Goal: Communication & Community: Answer question/provide support

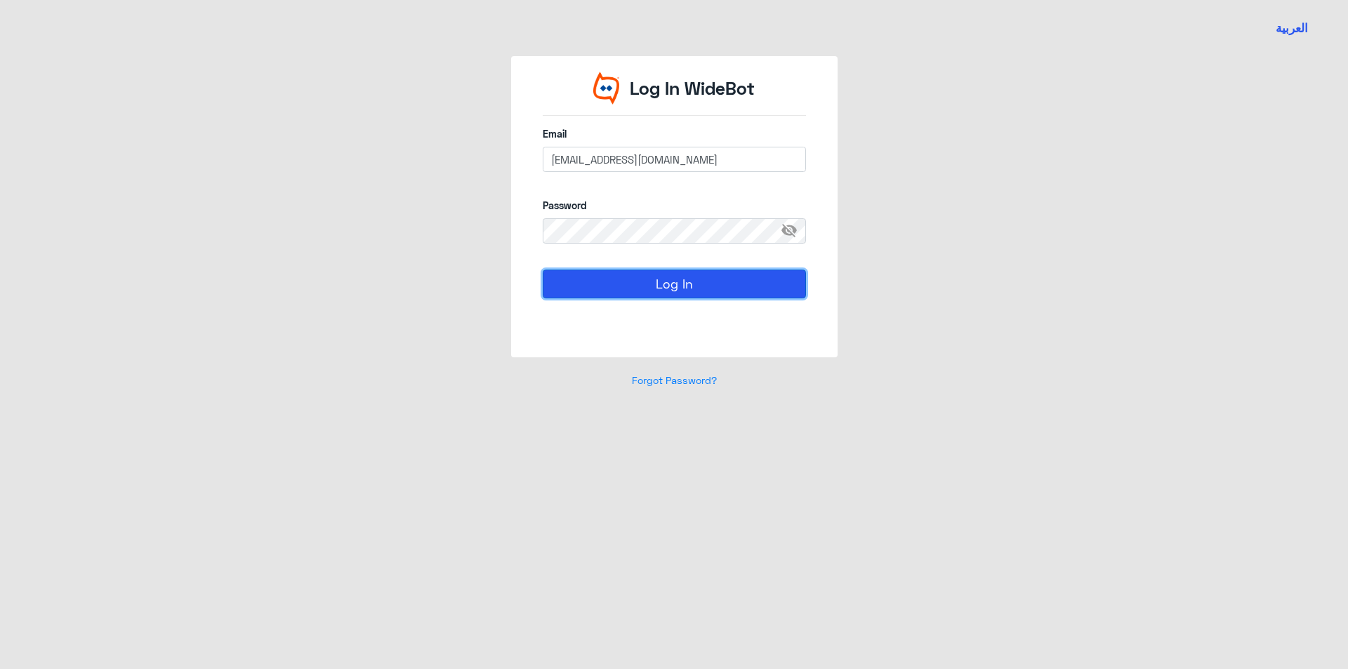
click at [676, 286] on button "Log In" at bounding box center [674, 284] width 263 height 28
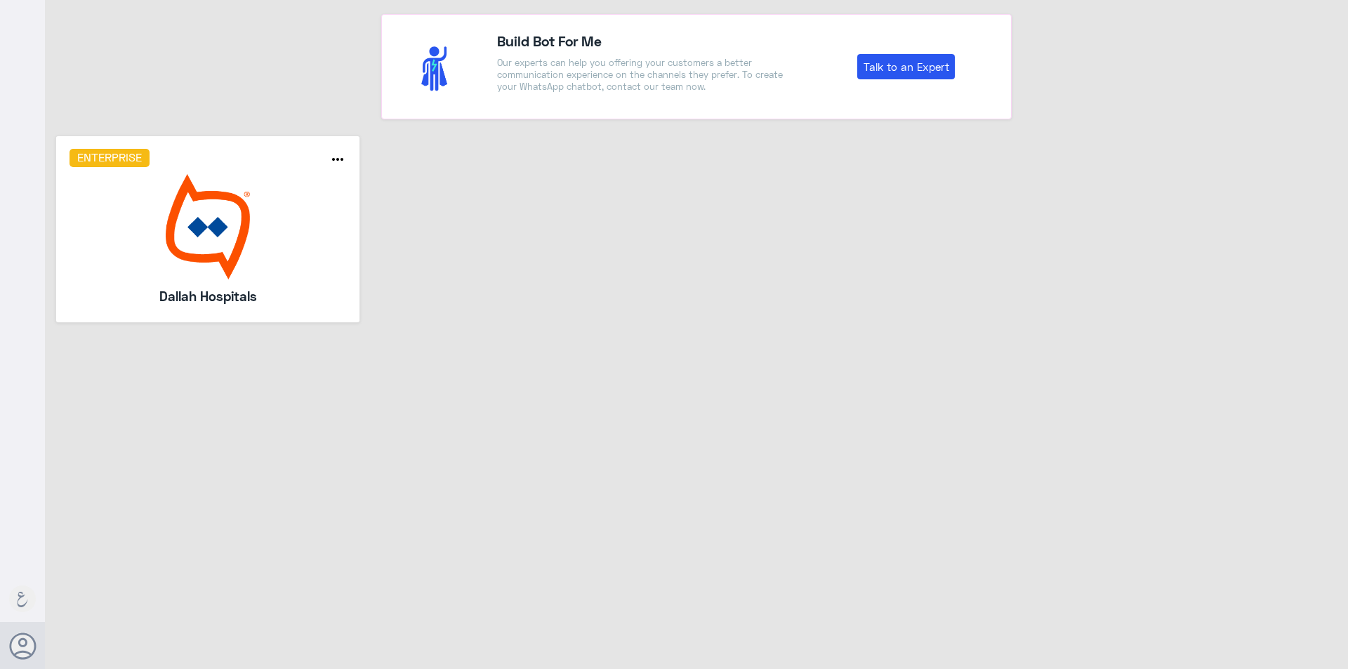
click at [178, 206] on img at bounding box center [207, 226] width 277 height 105
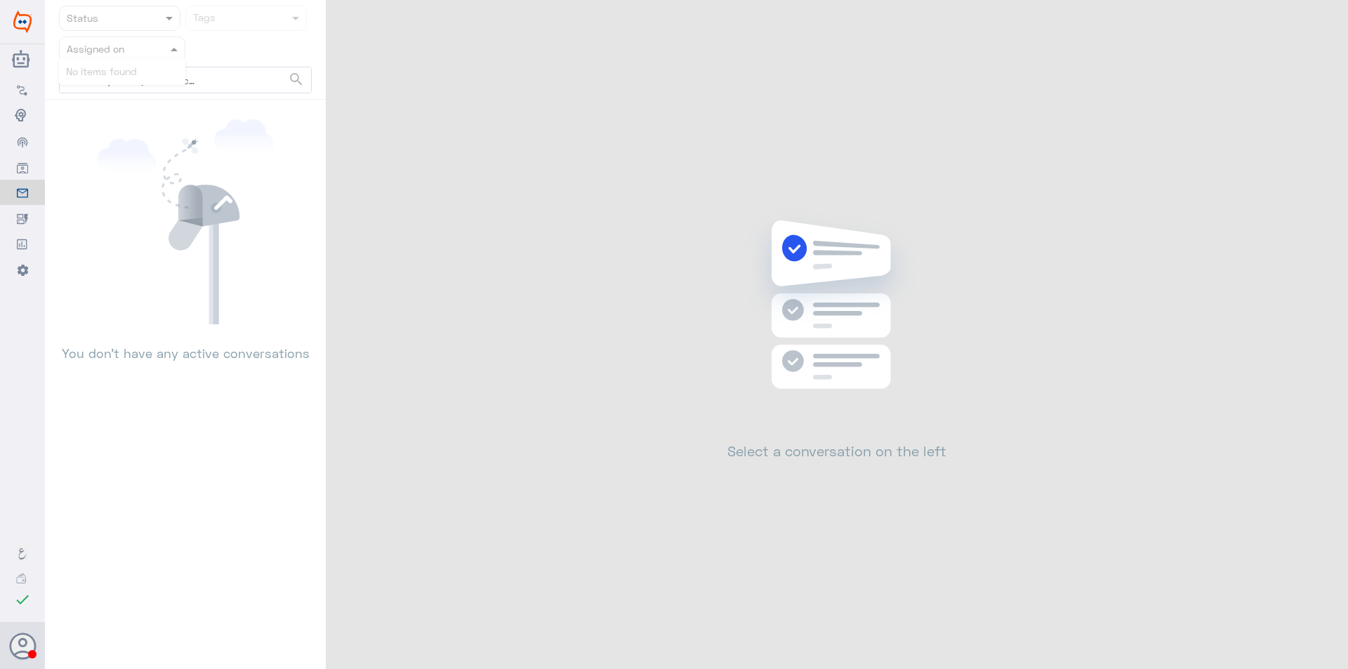
click at [129, 55] on input "text" at bounding box center [105, 49] width 77 height 16
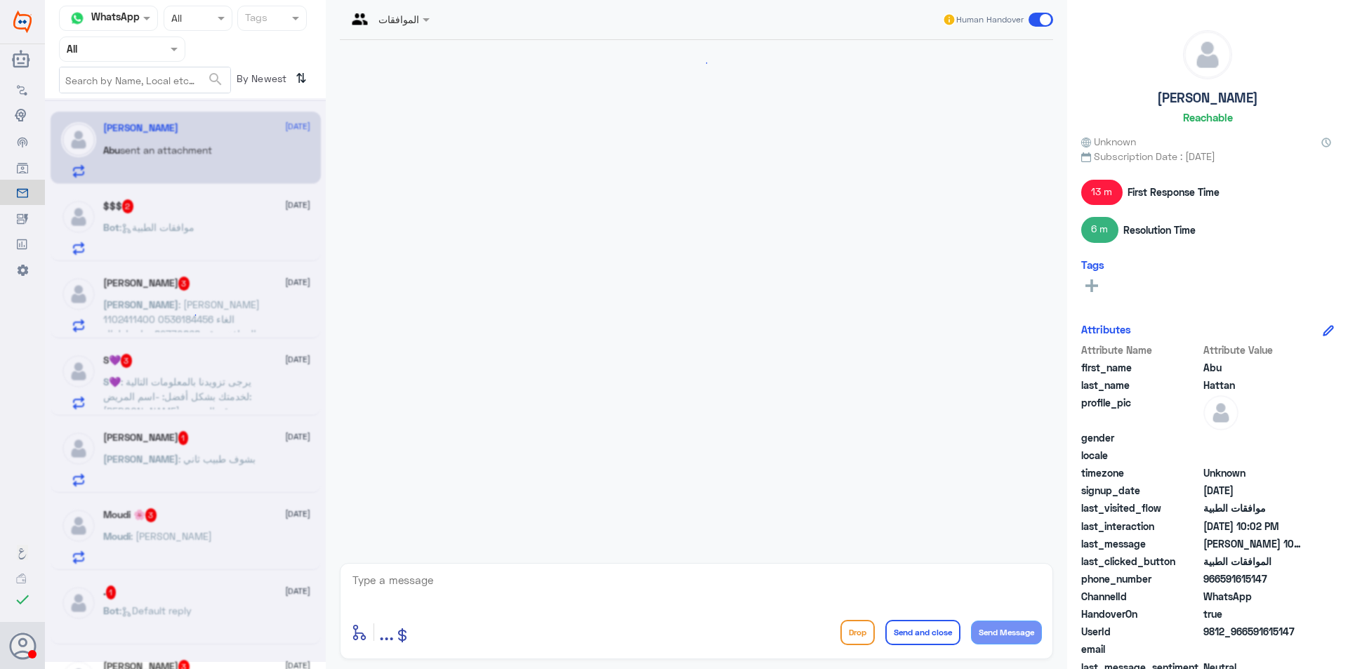
drag, startPoint x: 172, startPoint y: 44, endPoint x: 176, endPoint y: 60, distance: 17.4
click at [173, 44] on span at bounding box center [176, 48] width 18 height 15
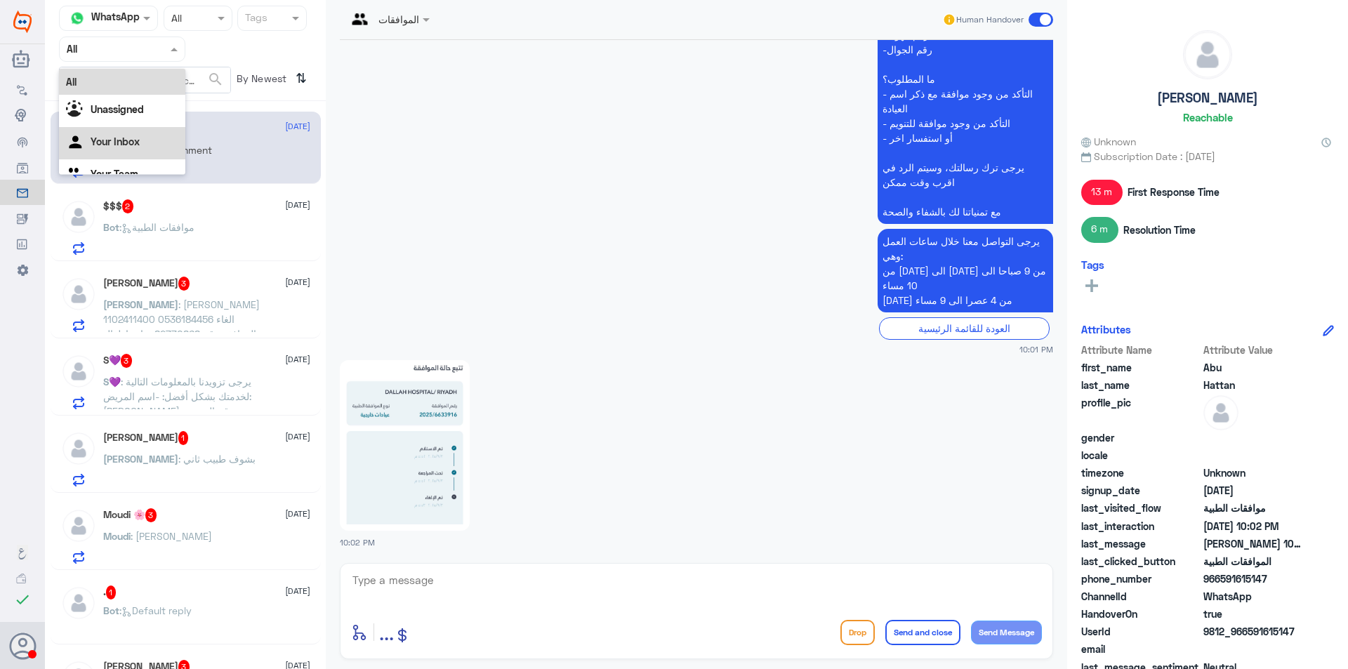
click at [144, 157] on div "Your Inbox" at bounding box center [122, 143] width 126 height 32
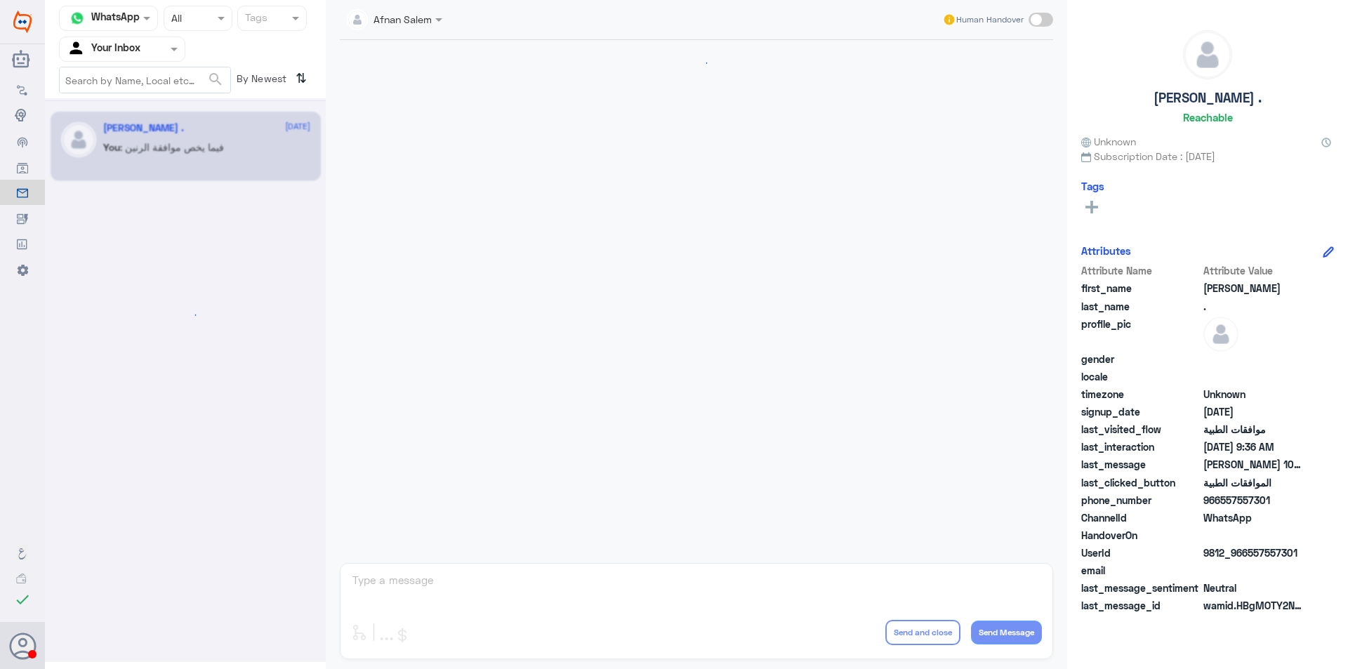
scroll to position [1458, 0]
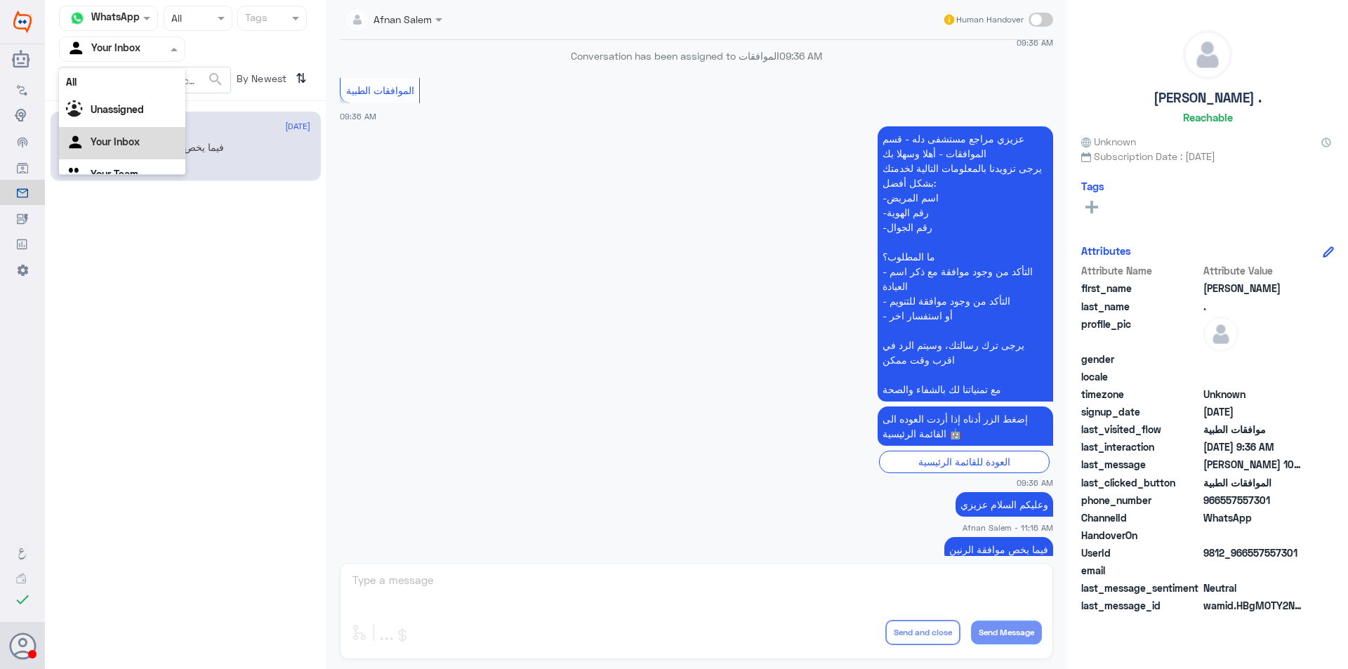
click at [167, 46] on span at bounding box center [176, 48] width 18 height 15
click at [155, 164] on div "Your Team" at bounding box center [122, 158] width 126 height 32
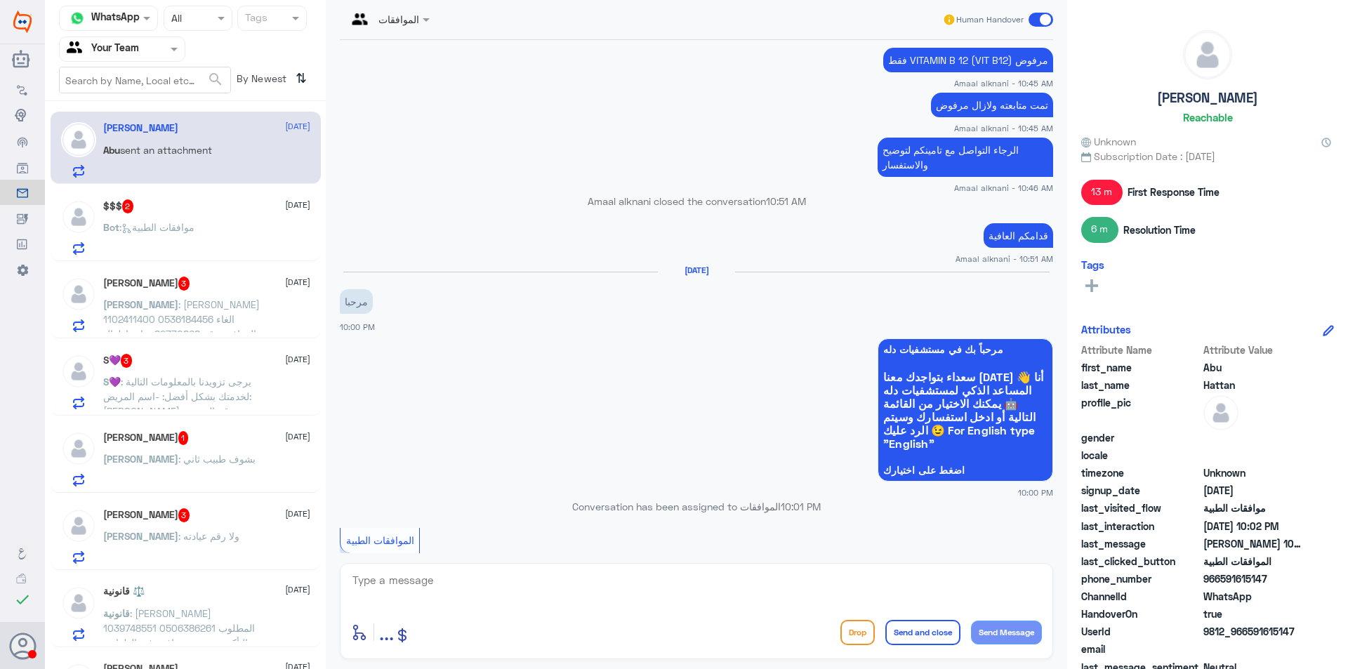
scroll to position [835, 0]
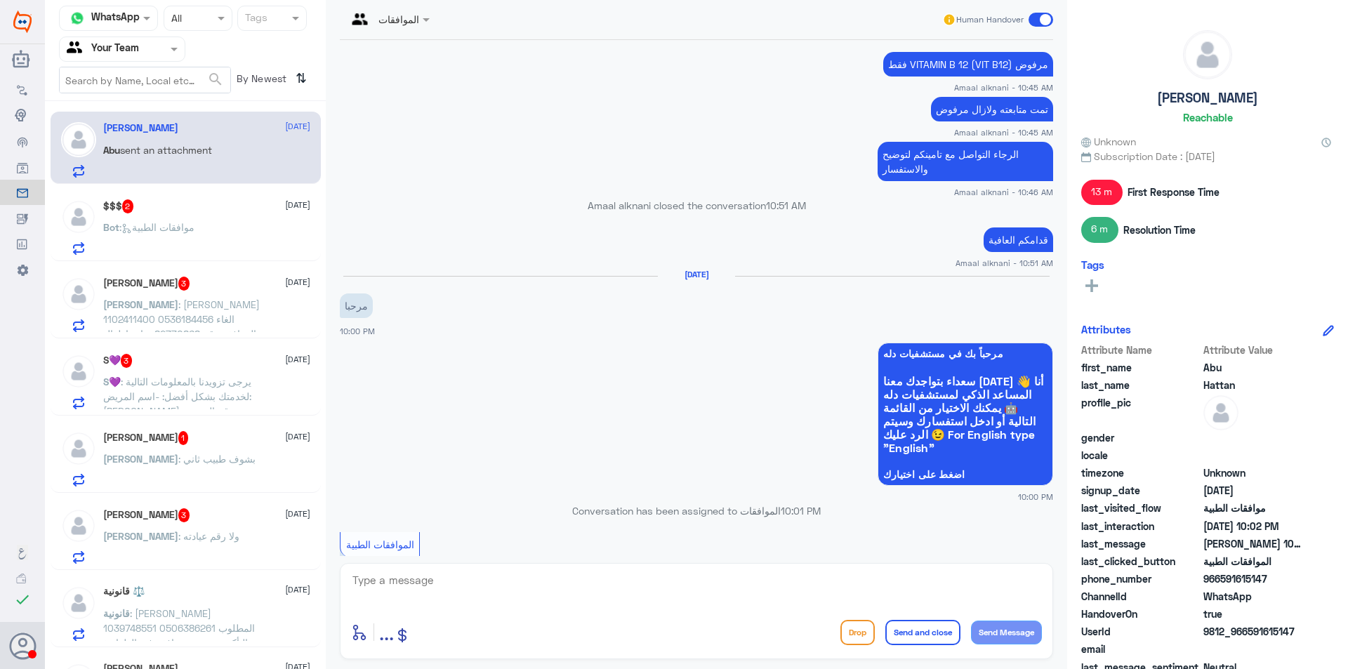
click at [194, 236] on p "Bot : موافقات الطبية" at bounding box center [148, 237] width 91 height 35
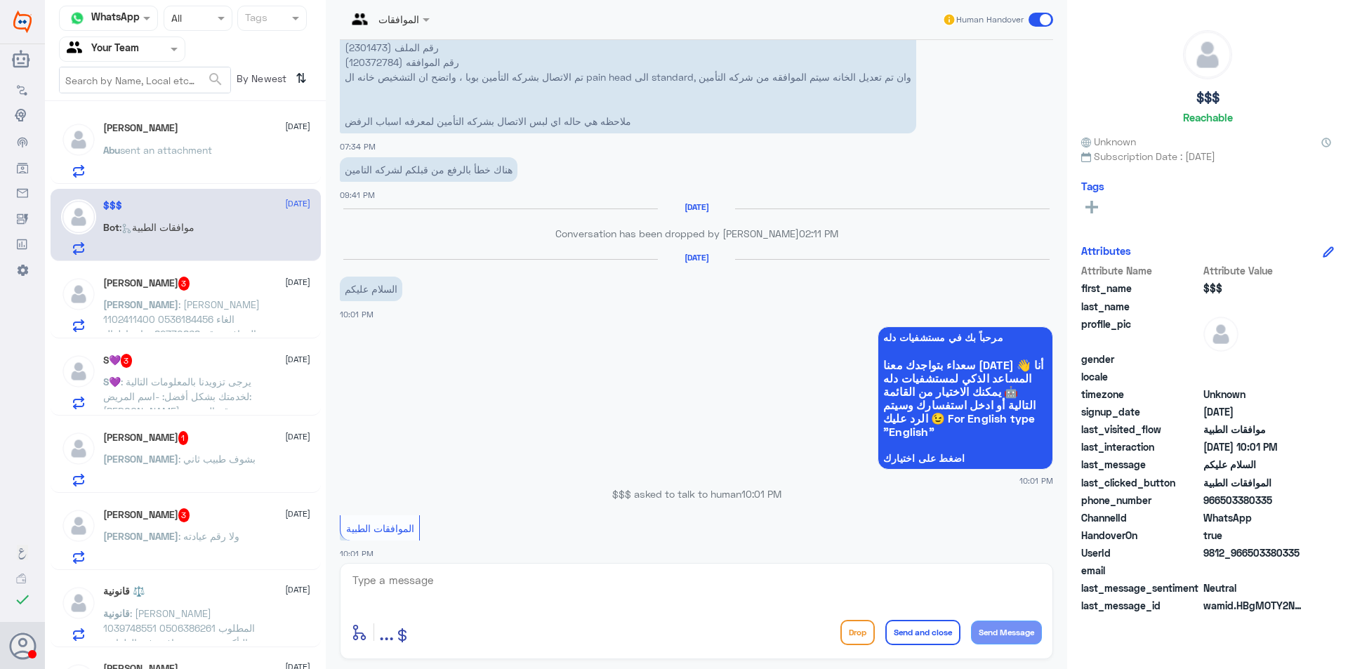
scroll to position [914, 0]
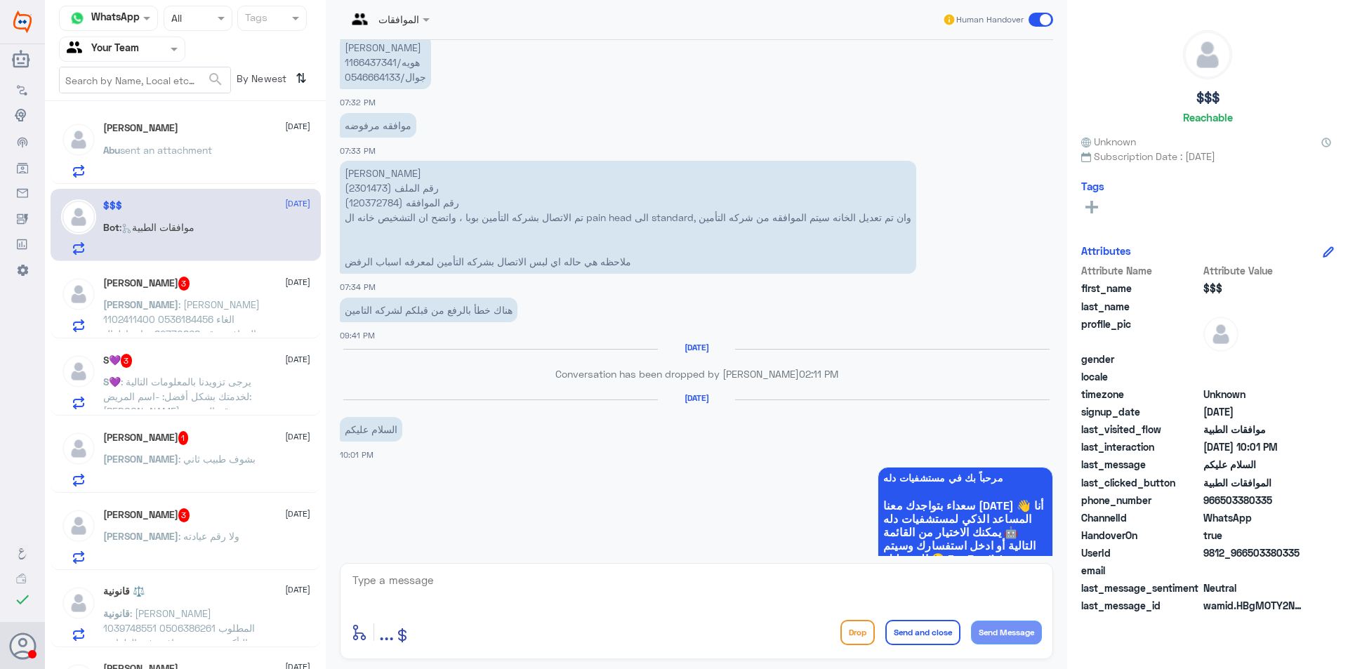
click at [371, 189] on p "[PERSON_NAME] رقم الملف (2301473) رقم الموافقه (120372784) تم الاتصال بشركه الت…" at bounding box center [628, 217] width 576 height 113
copy p "2301473"
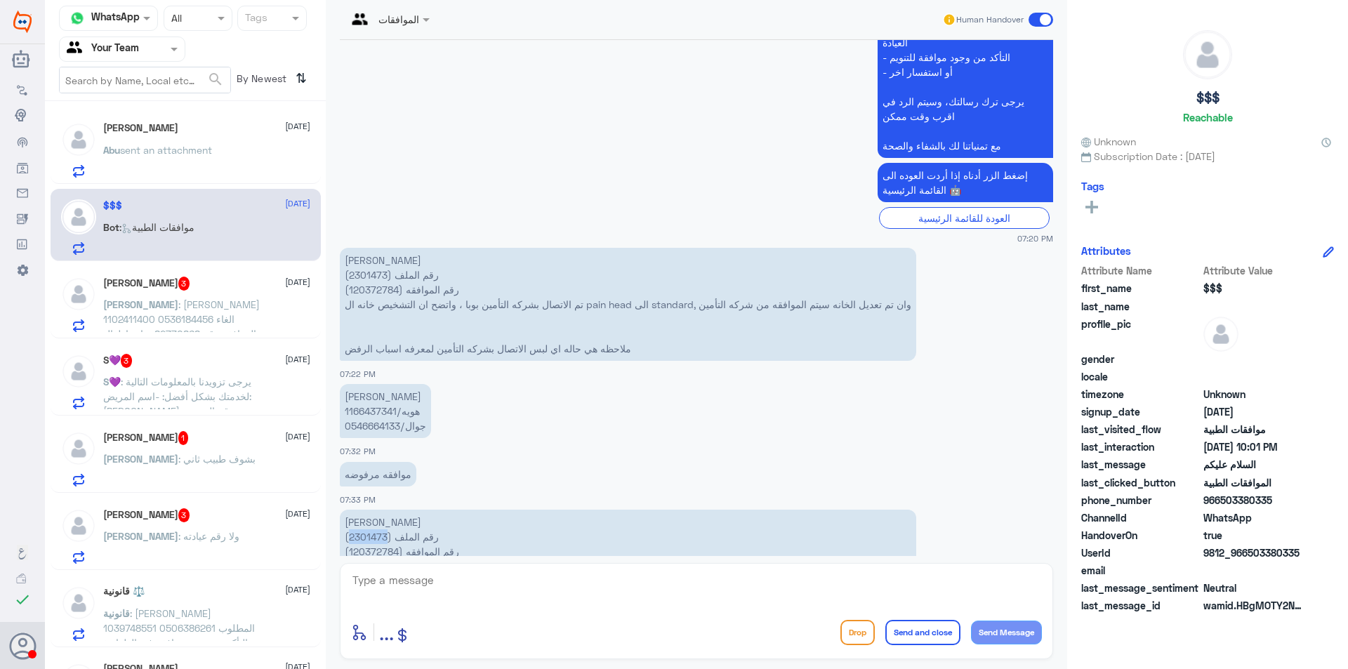
scroll to position [563, 0]
click at [380, 295] on p "[PERSON_NAME] رقم الملف (2301473) رقم الموافقه (120372784) تم الاتصال بشركه الت…" at bounding box center [628, 306] width 576 height 113
copy p "120372784"
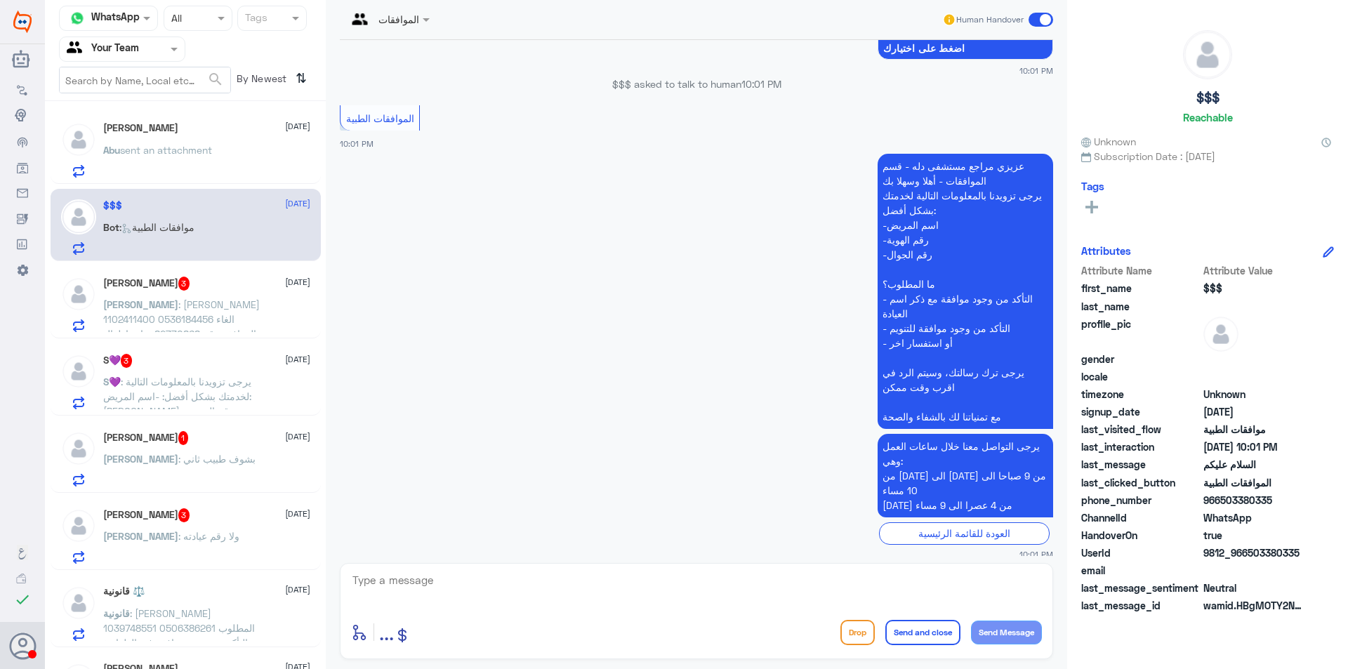
scroll to position [1475, 0]
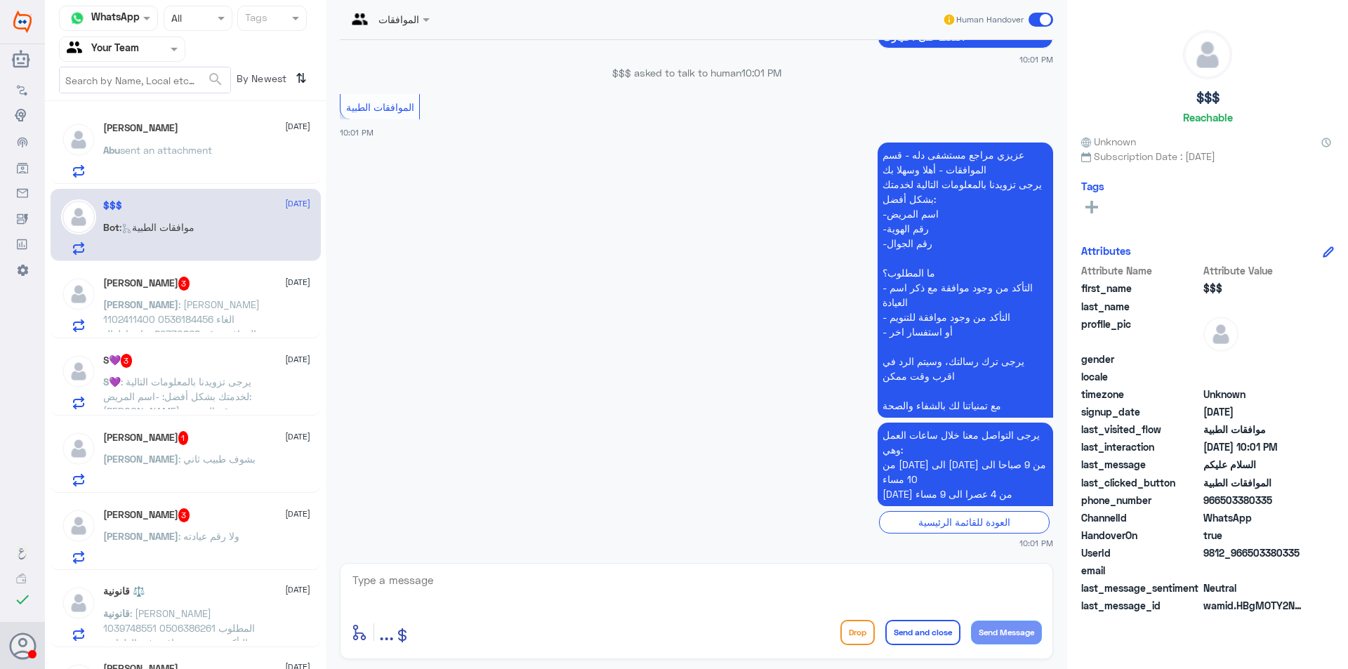
click at [801, 576] on textarea at bounding box center [696, 588] width 691 height 34
type textarea ","
type textarea "وعليكم السلام ، تفضل كيف نقدر نساعدك"
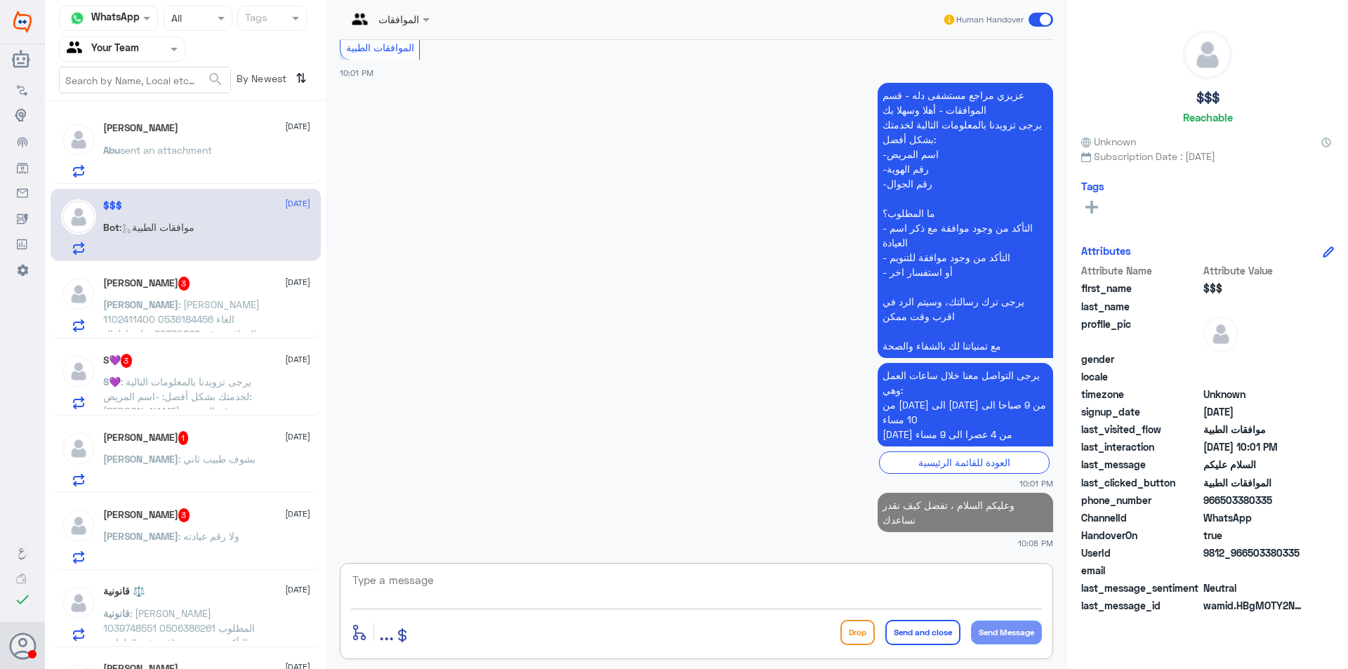
click at [152, 283] on h5 "[PERSON_NAME] 3" at bounding box center [146, 284] width 87 height 14
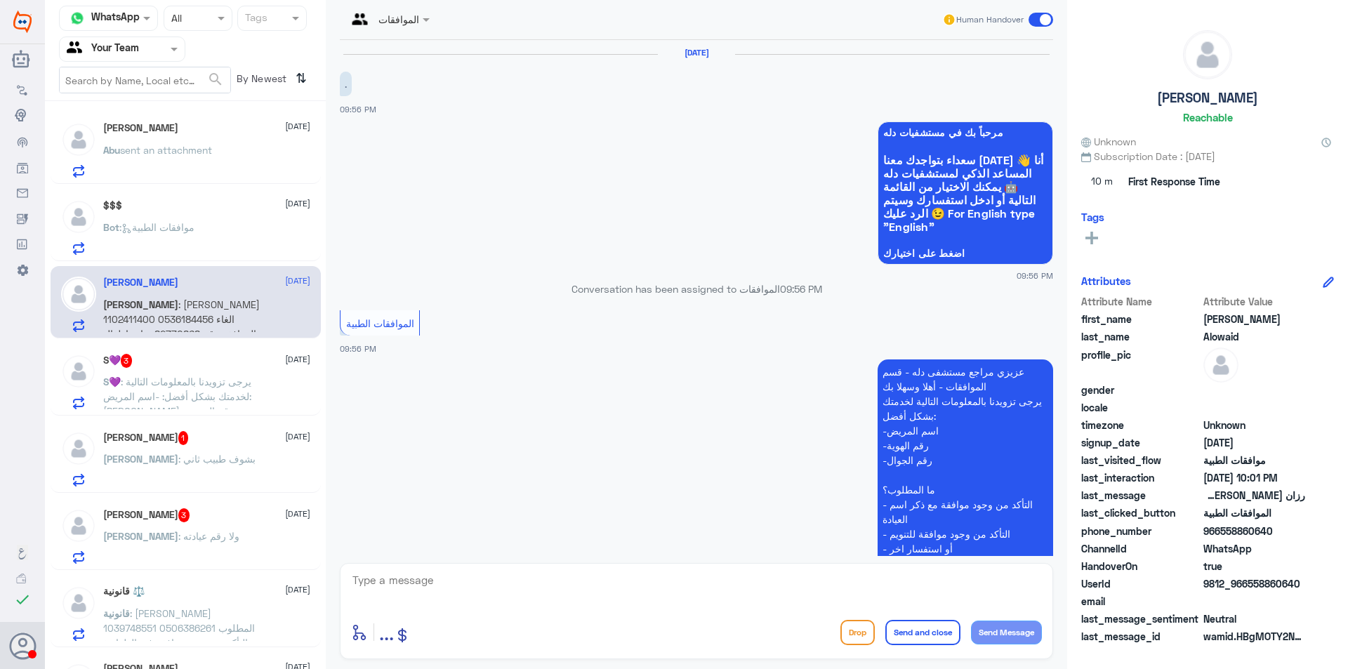
scroll to position [293, 0]
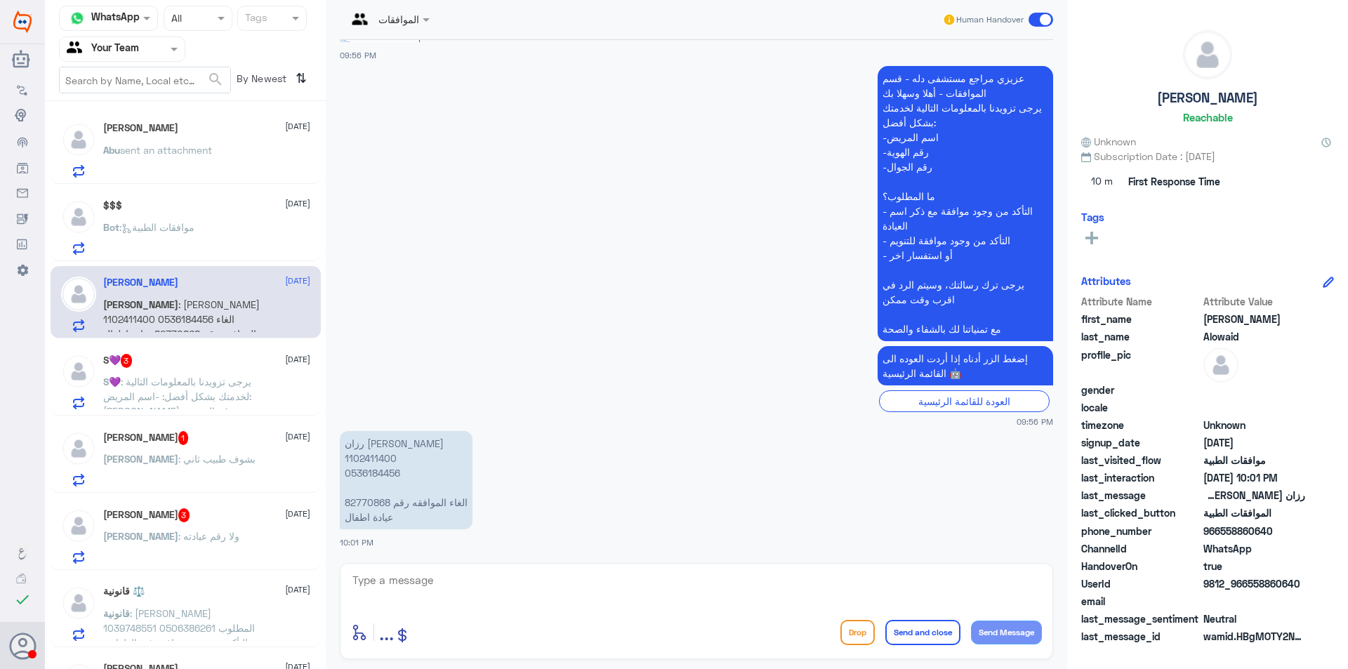
click at [366, 485] on p "رزان [PERSON_NAME] 1102411400 0536184456 الغاء الموافقه رقم 82770868 عيادة اطفال" at bounding box center [406, 480] width 133 height 98
click at [374, 474] on p "رزان [PERSON_NAME] 1102411400 0536184456 الغاء الموافقه رقم 82770868 عيادة اطفال" at bounding box center [406, 480] width 133 height 98
click at [371, 505] on p "رزان [PERSON_NAME] 1102411400 0536184456 الغاء الموافقه رقم 82770868 عيادة اطفال" at bounding box center [406, 480] width 133 height 98
copy p "82770868"
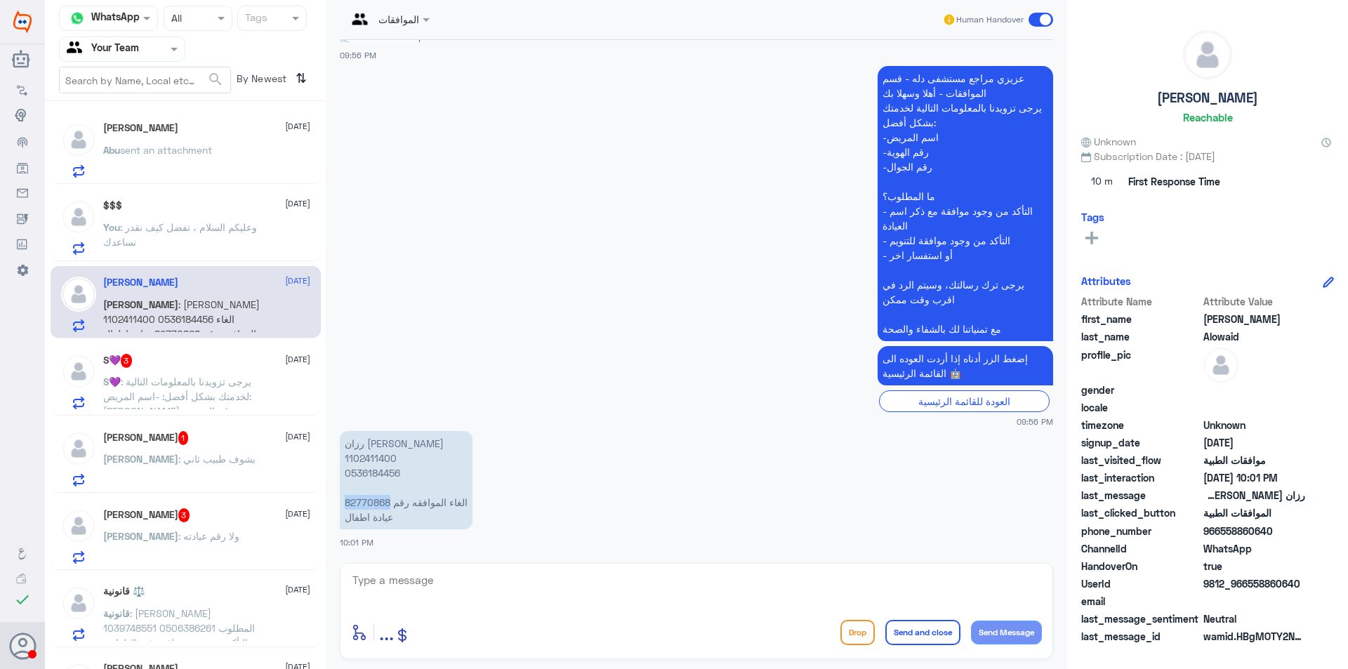
scroll to position [0, 0]
click at [221, 220] on p "You : وعليكم السلام ، تفضل كيف نقدر نساعدك" at bounding box center [182, 237] width 158 height 35
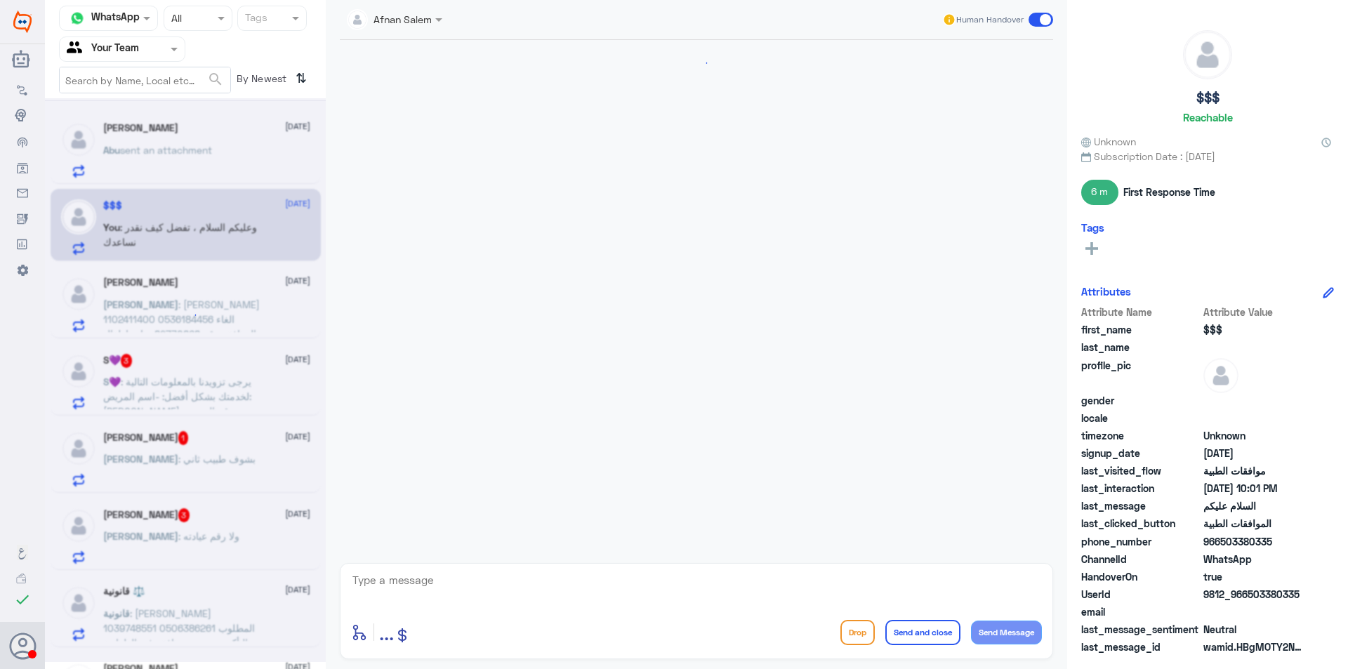
scroll to position [1560, 0]
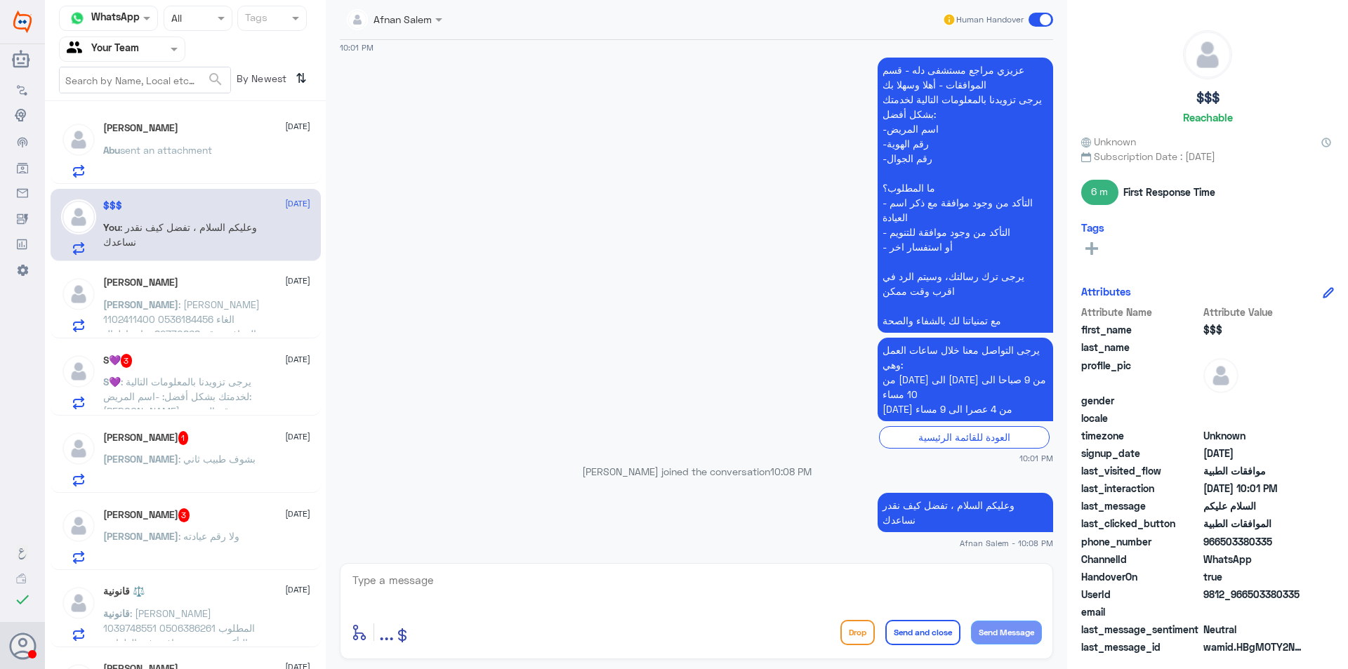
click at [239, 272] on div "[PERSON_NAME] [DATE] [PERSON_NAME] : [PERSON_NAME] 1102411400 0536184456 الغاء …" at bounding box center [186, 302] width 270 height 72
click at [245, 317] on p "[PERSON_NAME] : [PERSON_NAME] 1102411400 0536184456 الغاء الموافقه رقم 82770868…" at bounding box center [182, 314] width 158 height 35
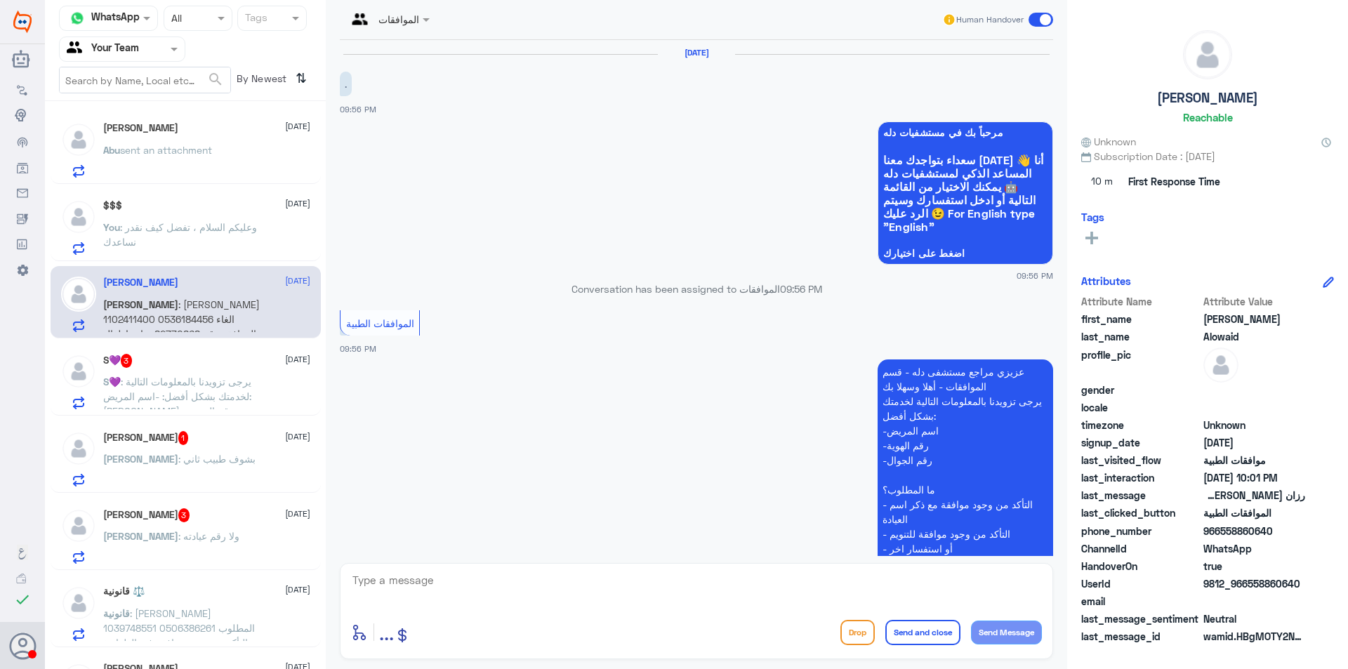
click at [545, 588] on textarea at bounding box center [696, 588] width 691 height 34
type textarea "f"
type textarea "j"
type textarea "مرحبا عزيزي"
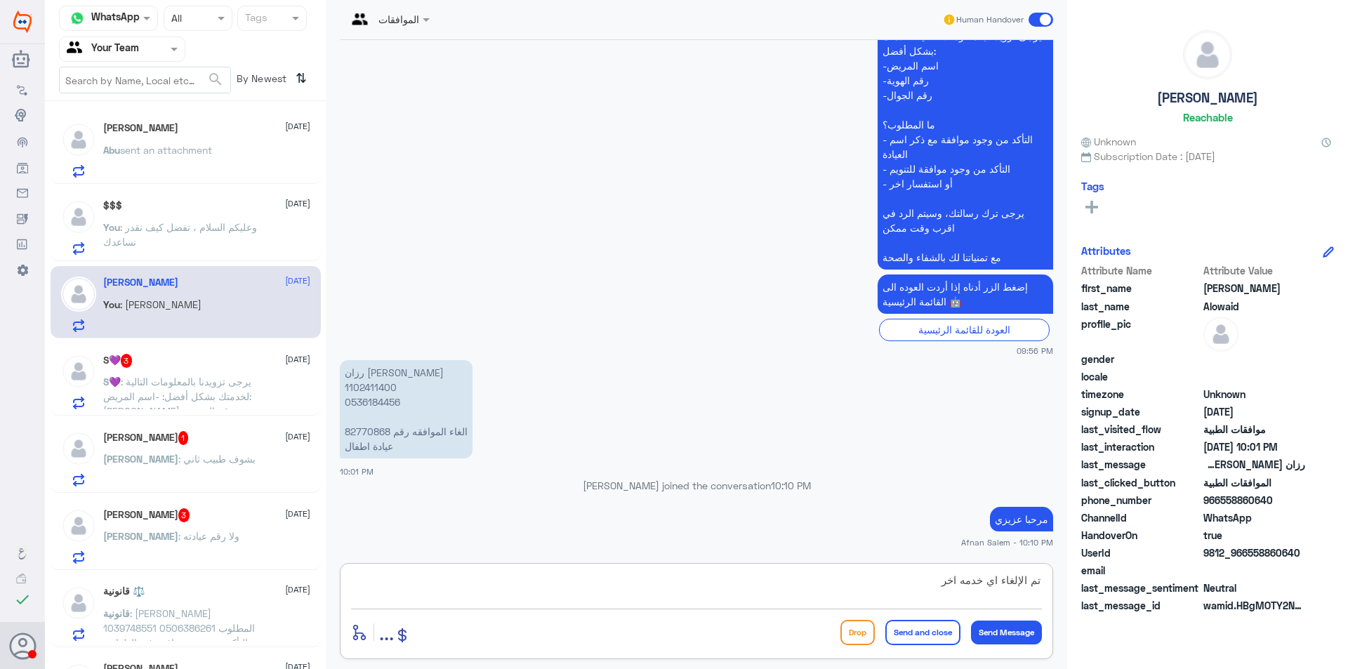
type textarea "تم الإلغاء اي خدمه اخرى"
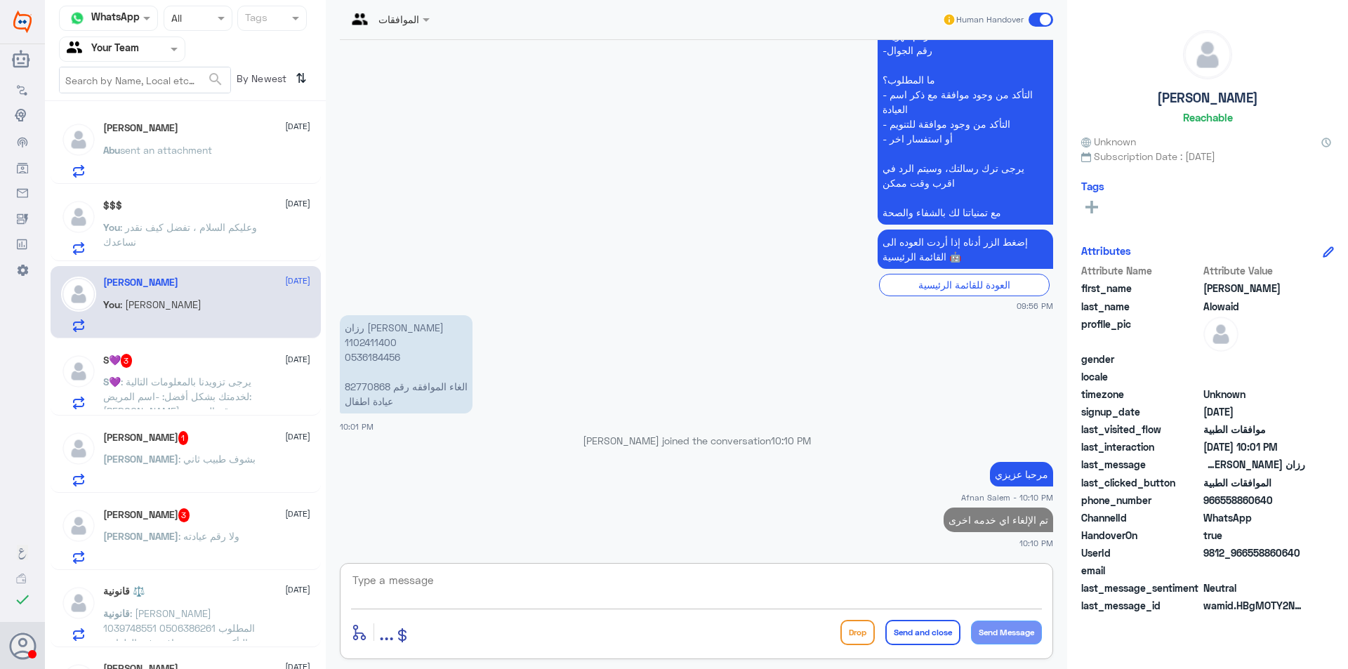
click at [147, 397] on span ": يرجى تزويدنا بالمعلومات التالية لخدمتك بشكل أفضل: -اسم المريض: [PERSON_NAME] …" at bounding box center [179, 433] width 152 height 115
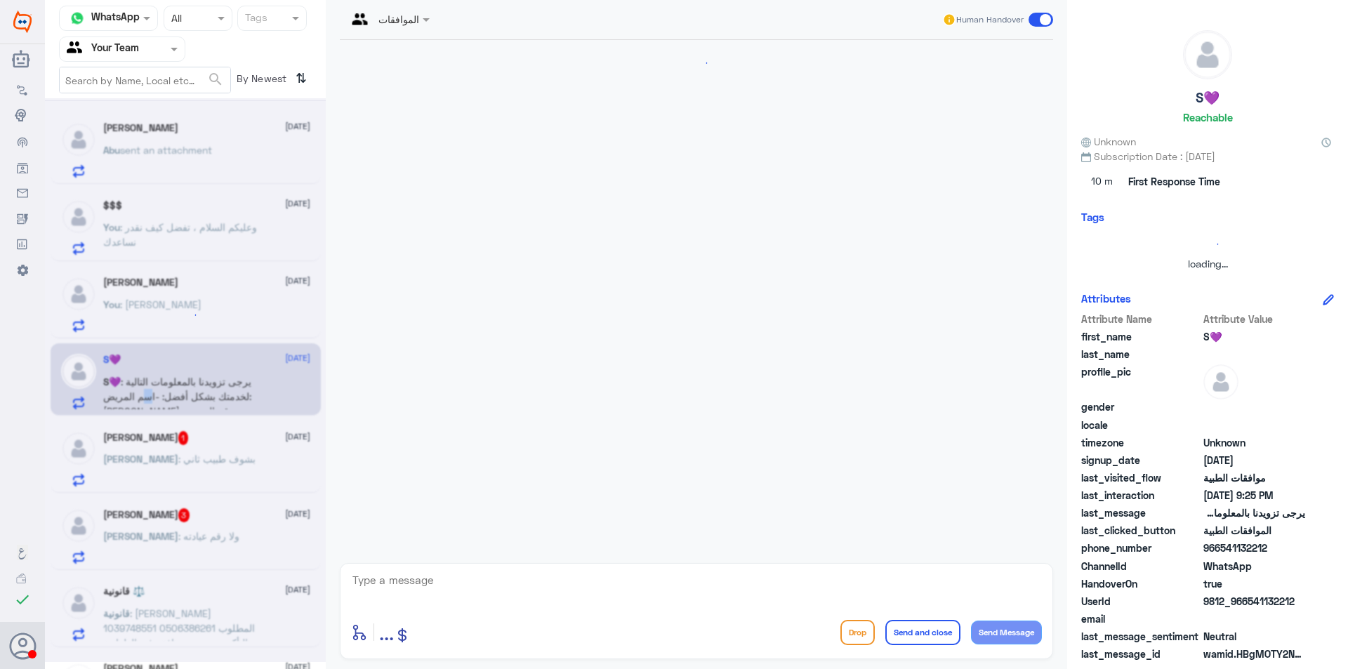
scroll to position [1409, 0]
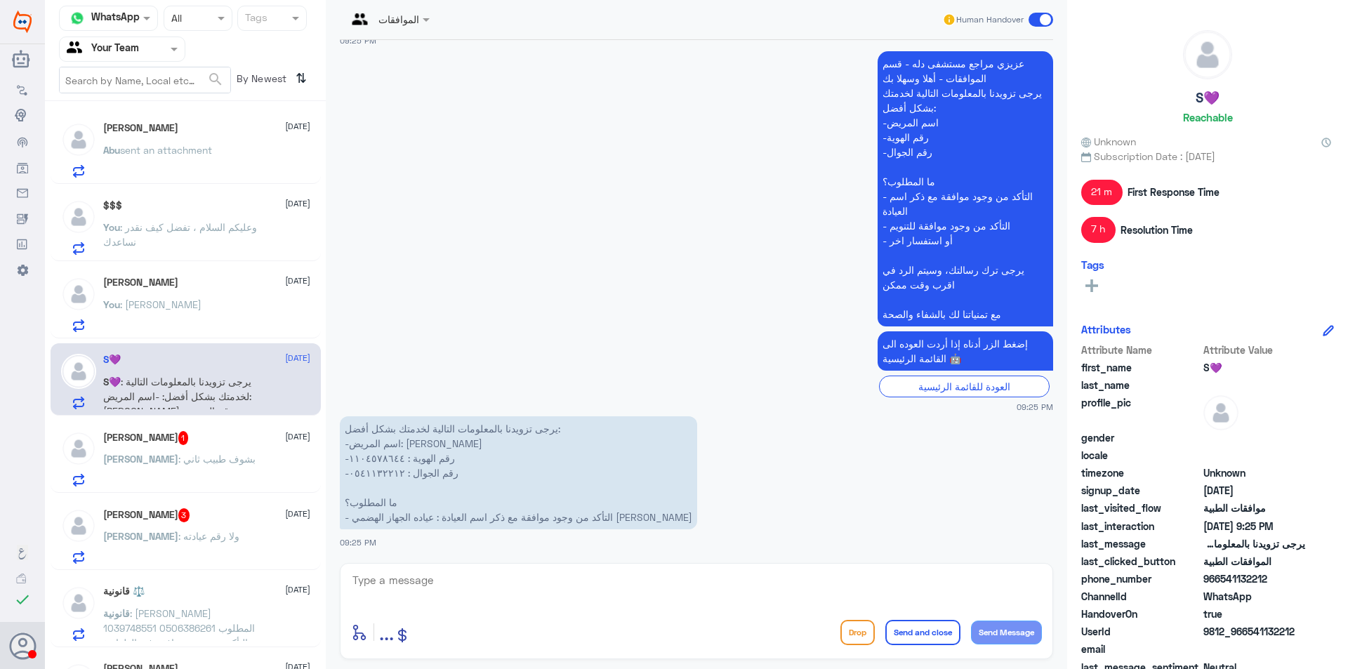
click at [381, 476] on p "يرجى تزويدنا بالمعلومات التالية لخدمتك بشكل أفضل: -اسم المريض: [PERSON_NAME] -ر…" at bounding box center [518, 472] width 357 height 113
copy p "٠٥٤١١٣٢٢١٢"
click at [250, 448] on div "Nora 1 [DATE] [PERSON_NAME] : بشوف طبيب ثاني" at bounding box center [206, 458] width 207 height 55
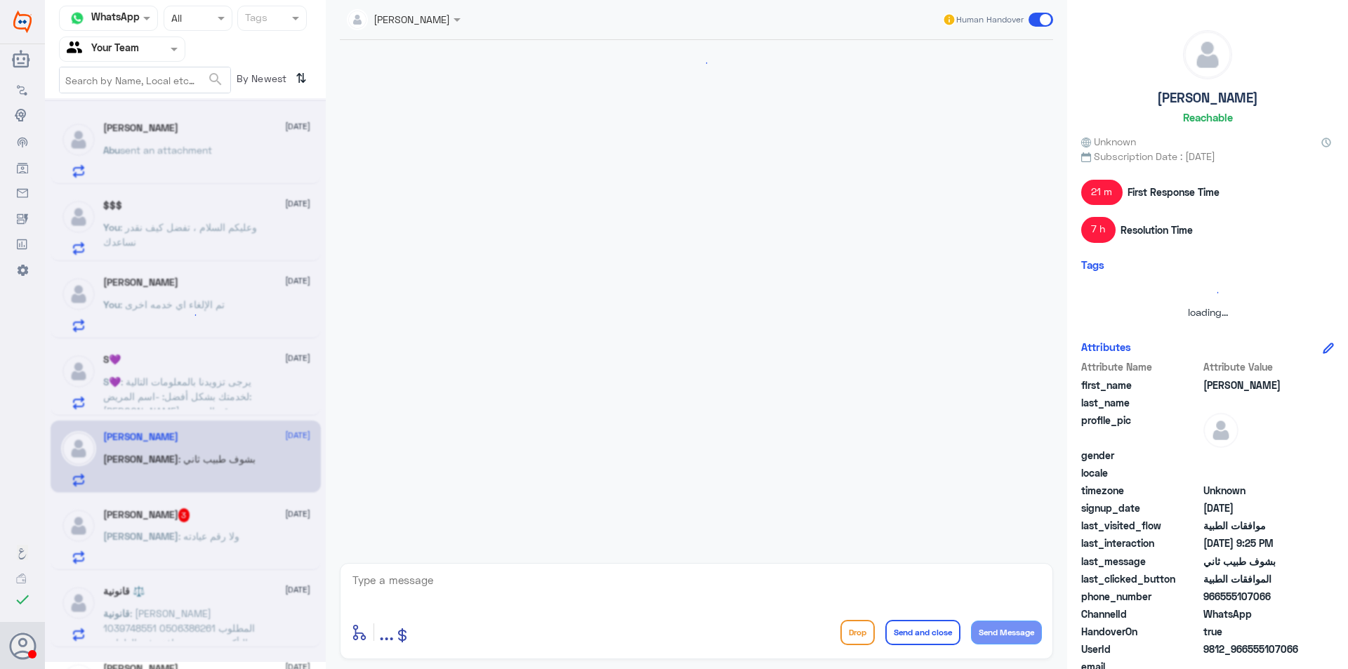
scroll to position [575, 0]
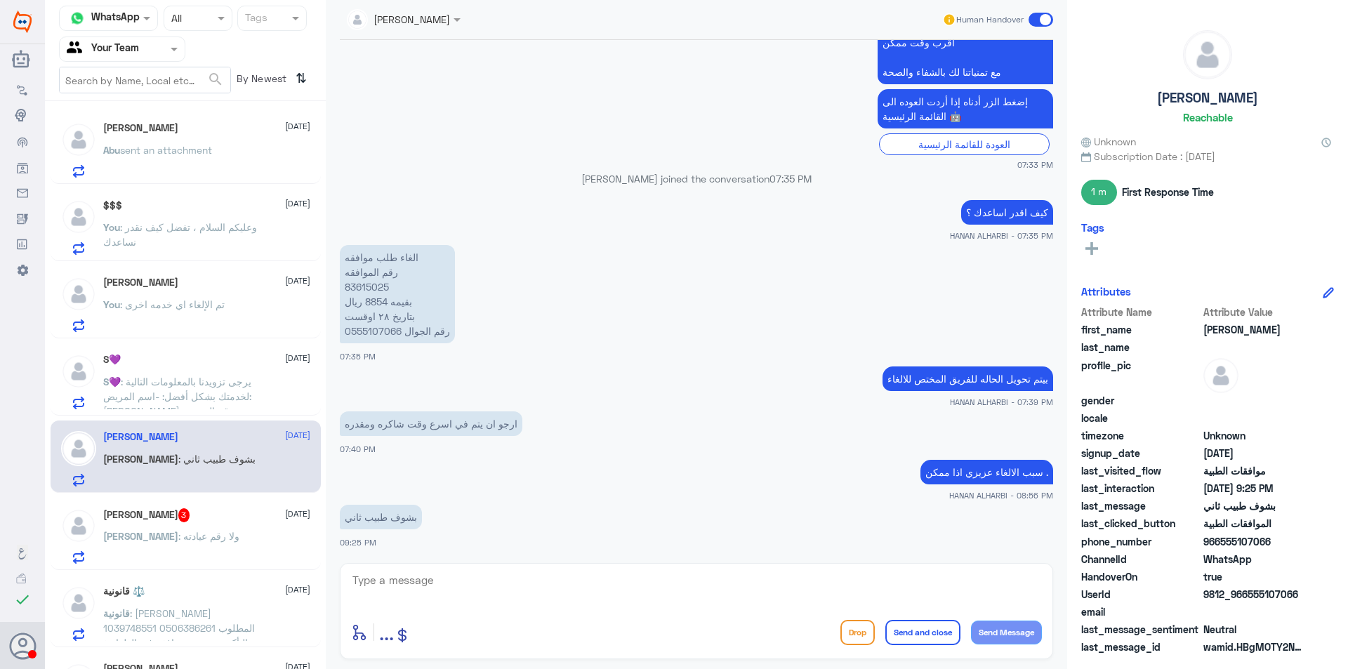
click at [371, 281] on p "الغاء طلب موافقه رقم الموافقه 83615025 بقيمه 8854 ريال بتاريخ ٢٨ اوقست رقم الجو…" at bounding box center [397, 294] width 115 height 98
copy p "83615025"
click at [578, 573] on textarea at bounding box center [696, 588] width 691 height 34
type textarea "ب"
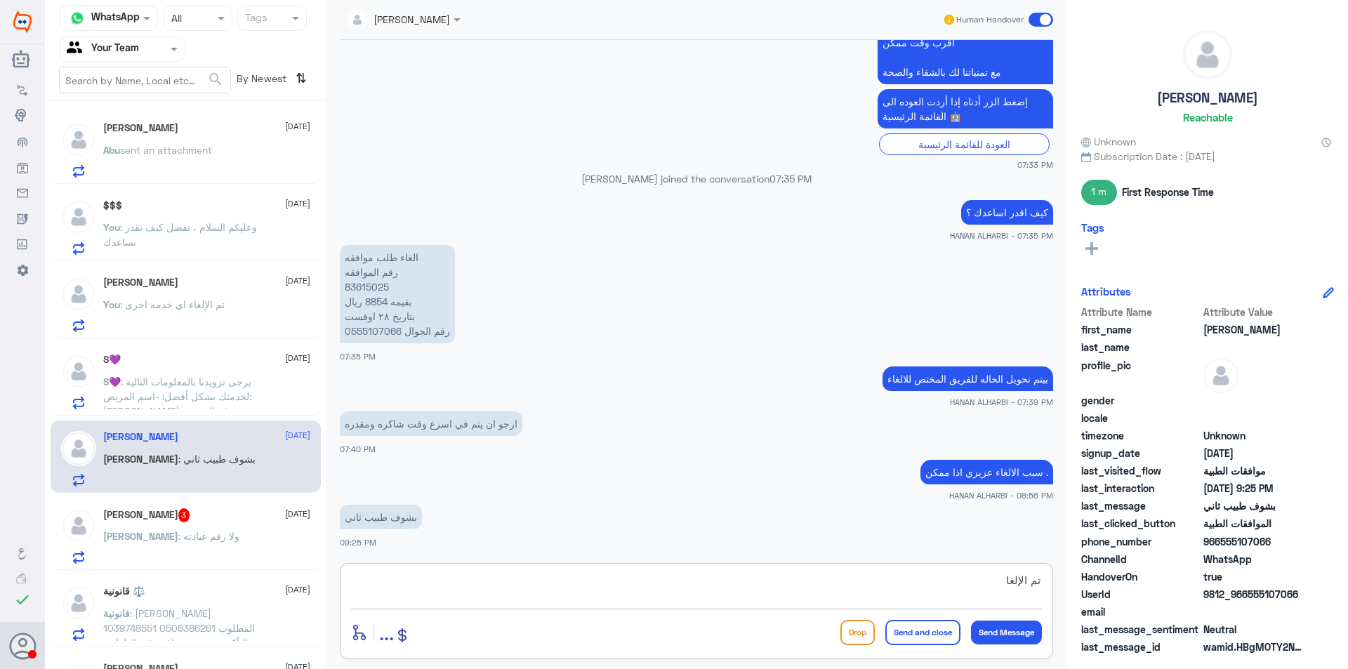
type textarea "تم الإلغاء"
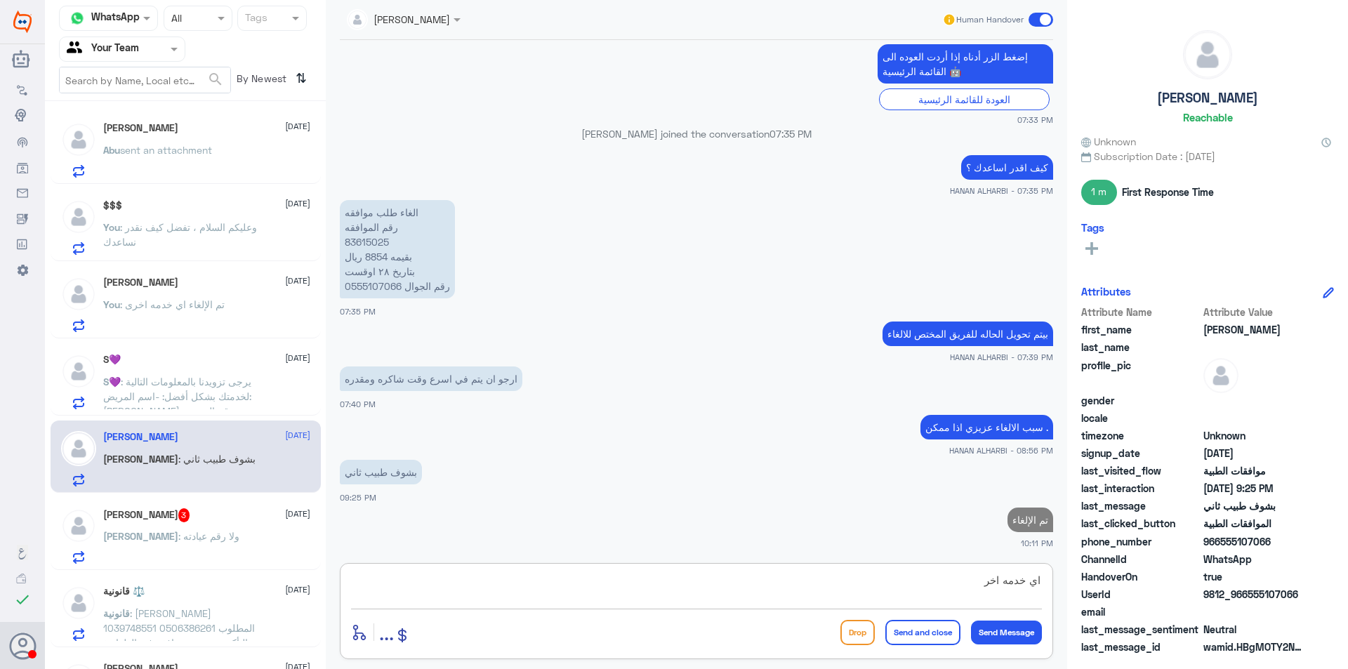
type textarea "اي خدمه اخرى"
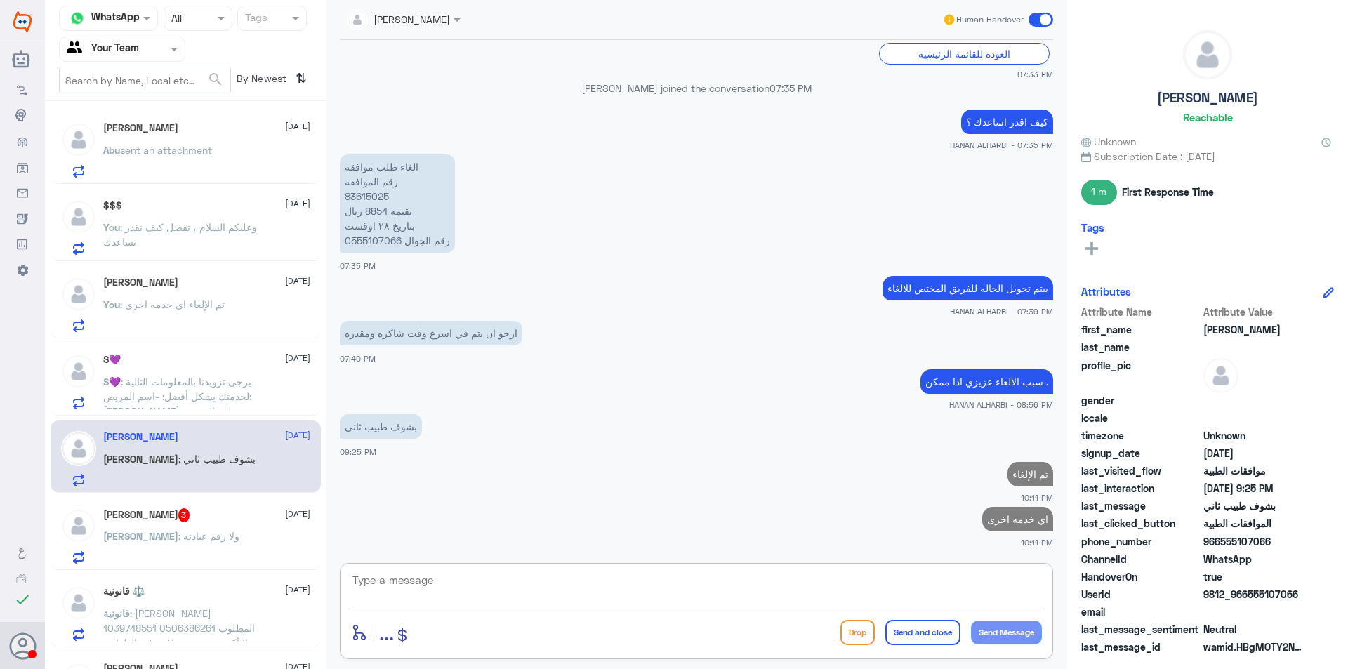
click at [204, 534] on div "[PERSON_NAME] : ولا رقم عيادته" at bounding box center [206, 548] width 207 height 32
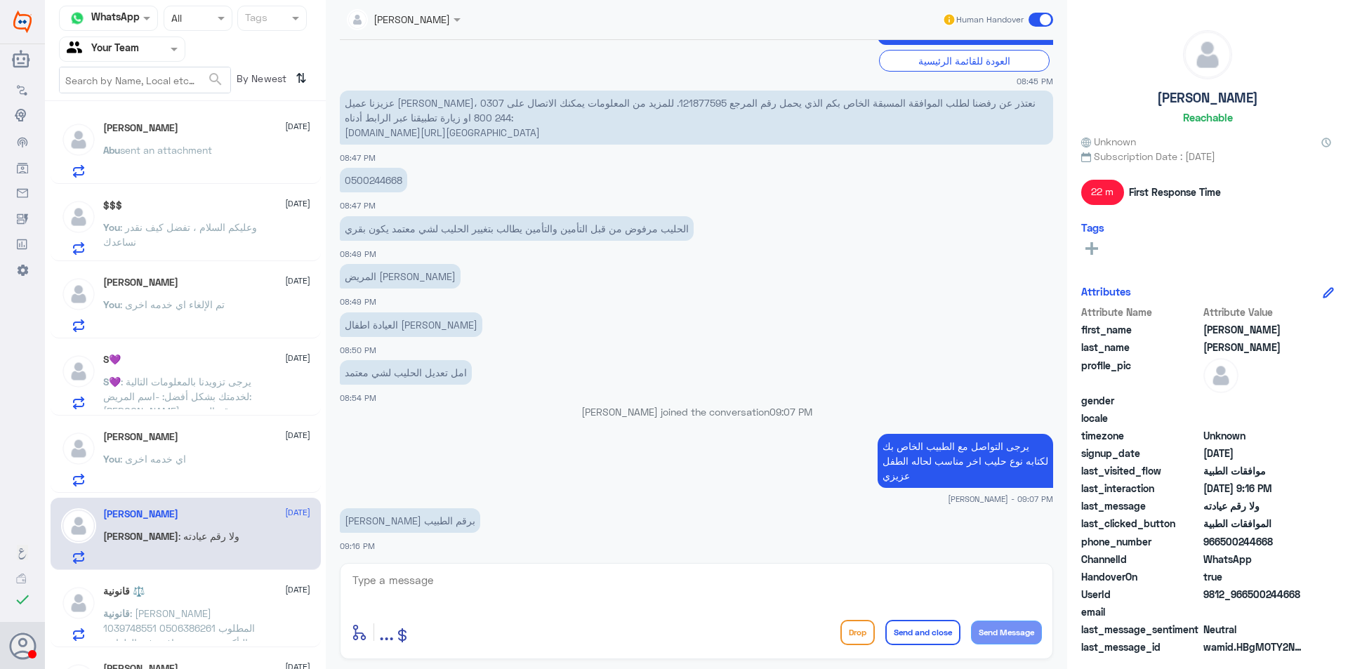
scroll to position [383, 0]
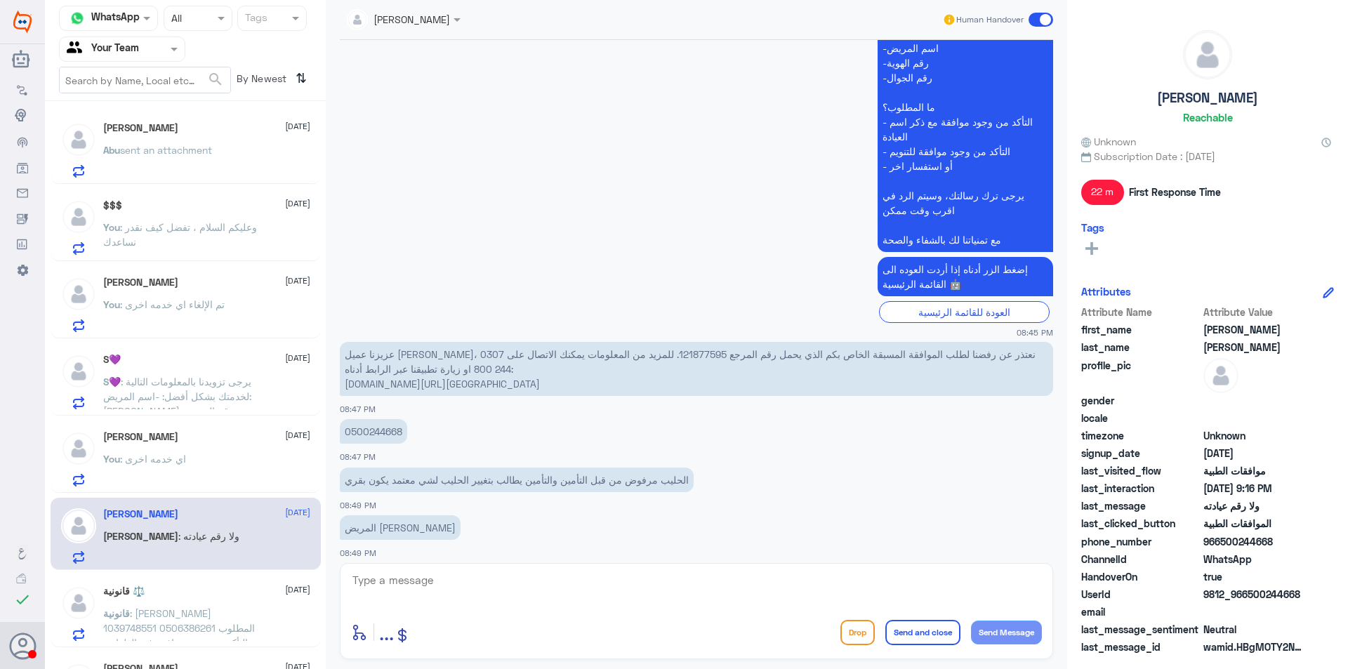
click at [381, 432] on p "0500244668" at bounding box center [373, 431] width 67 height 25
copy p "0500244668"
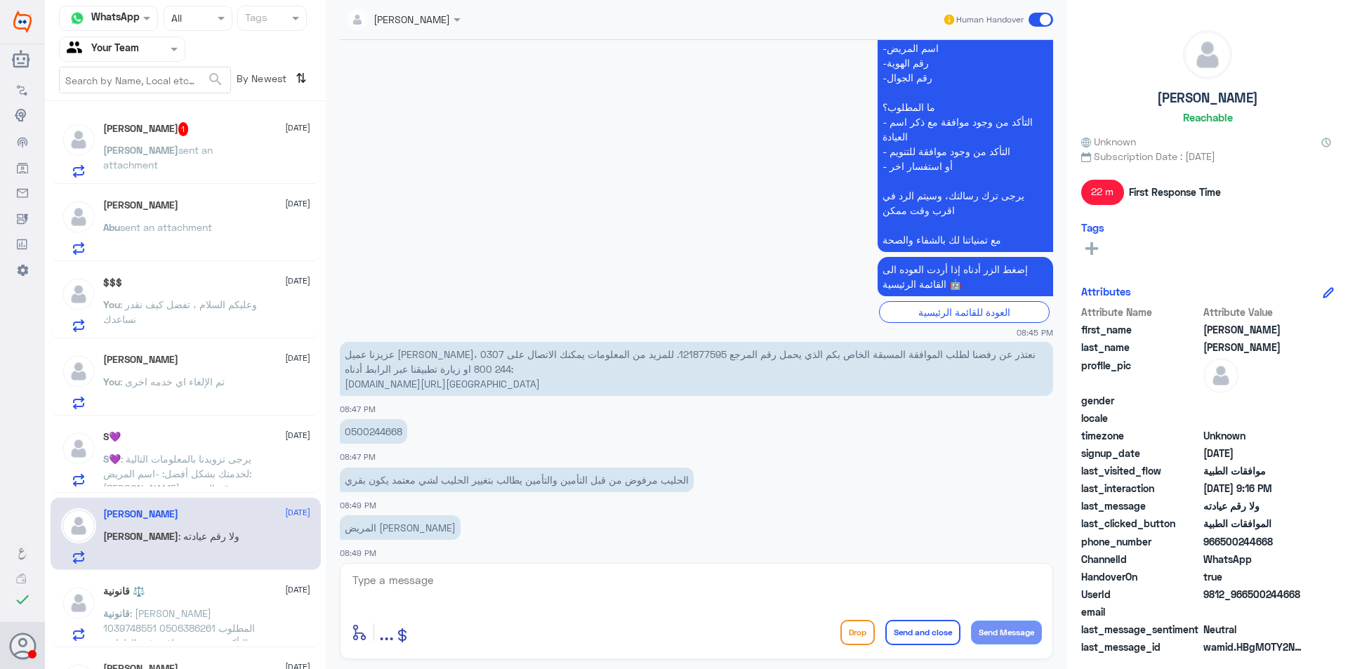
click at [217, 618] on span ": [PERSON_NAME] 1039748551 0506386261 المطلوب التأكد من وجود موافقة في الطوارئ …" at bounding box center [180, 642] width 154 height 71
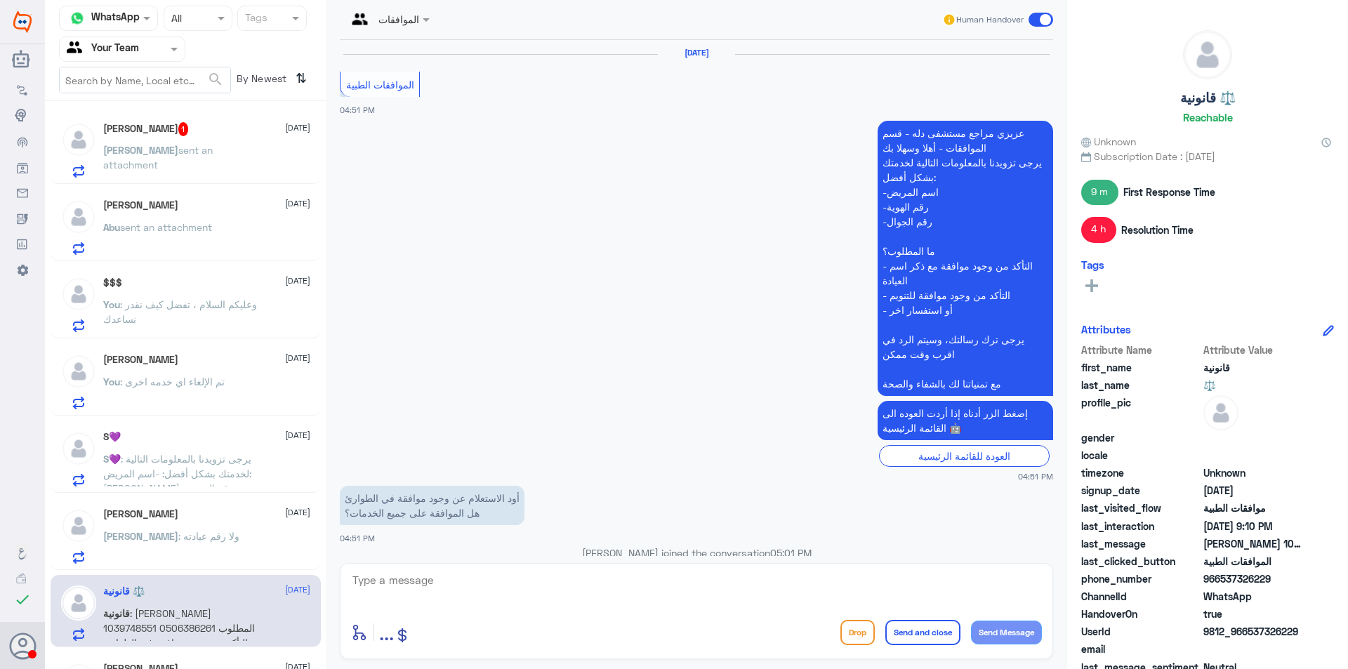
scroll to position [1322, 0]
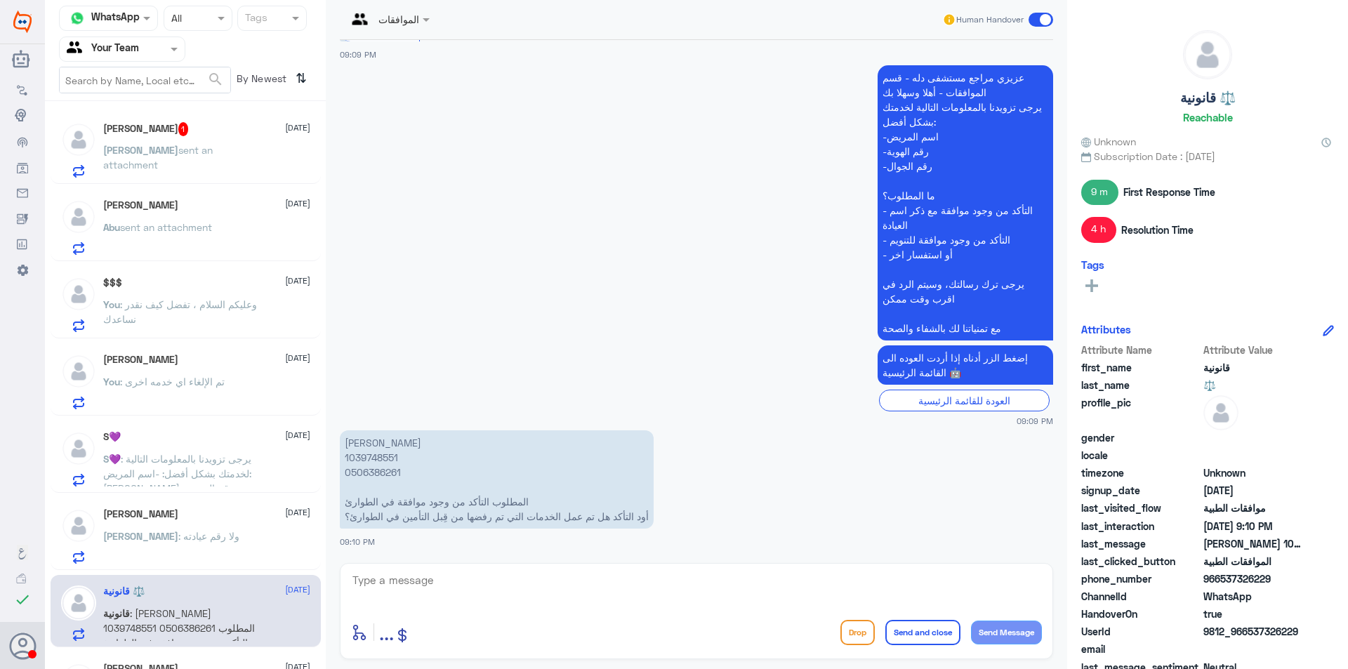
click at [376, 470] on p "[PERSON_NAME] 1039748551 0506386261 المطلوب التأكد من وجود موافقة في الطوارئ أو…" at bounding box center [497, 479] width 314 height 98
copy p "0506386261"
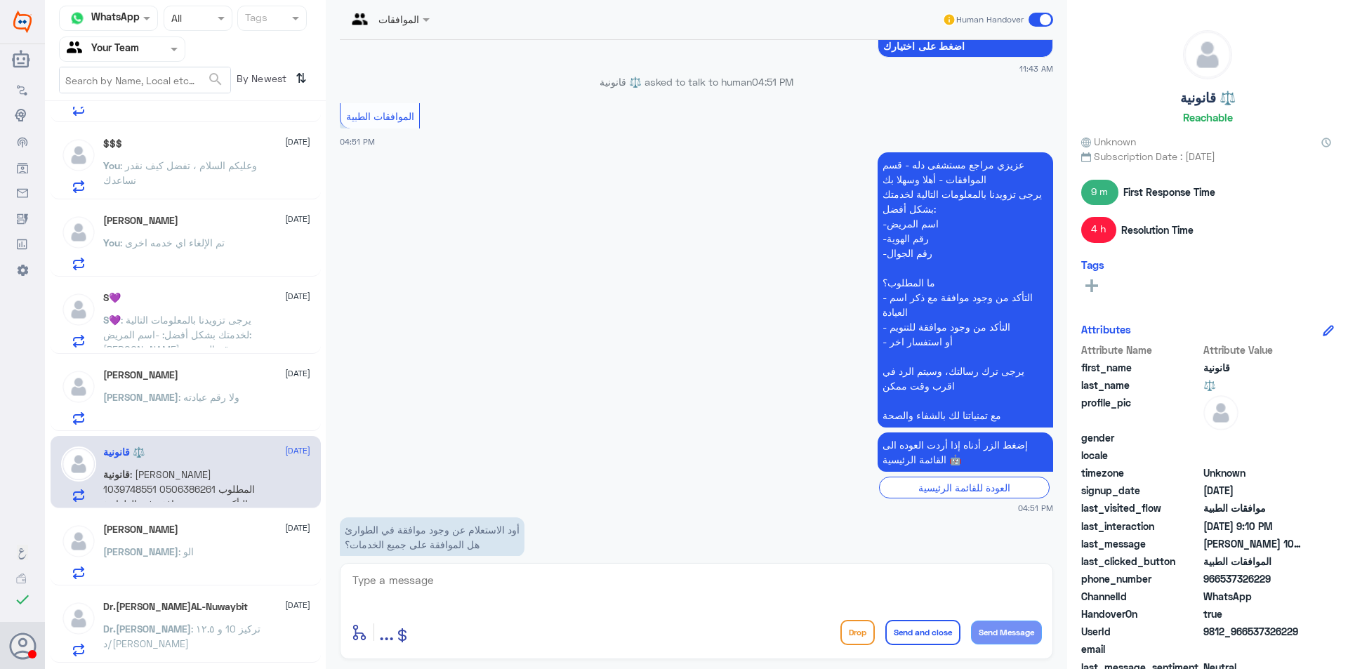
scroll to position [140, 0]
click at [233, 531] on div "[PERSON_NAME] [DATE]" at bounding box center [206, 528] width 207 height 12
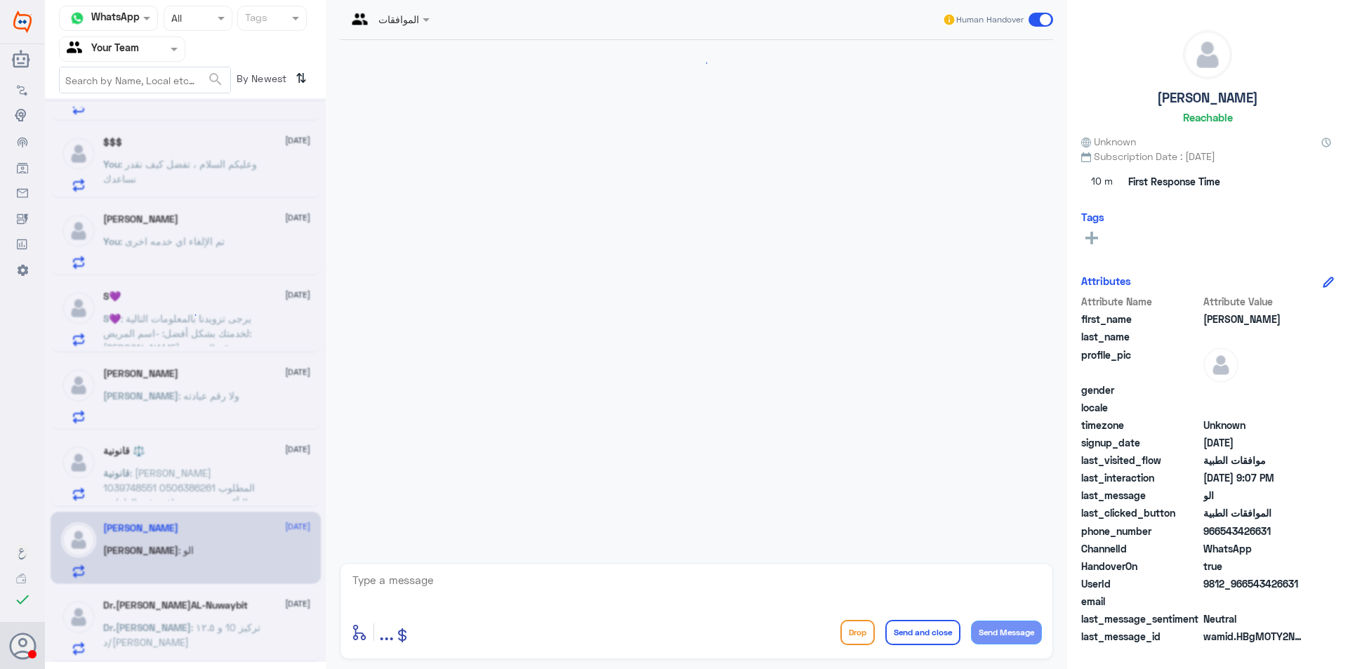
scroll to position [357, 0]
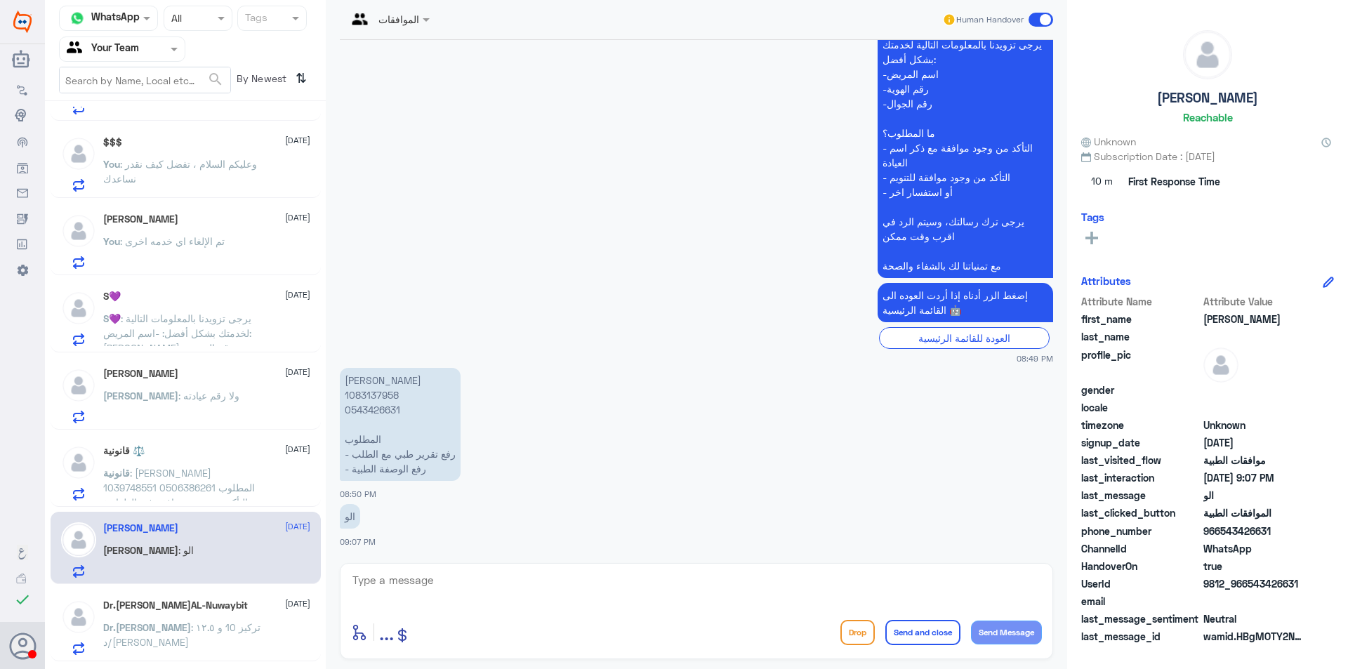
click at [383, 409] on p "[PERSON_NAME] 1083137958 0543426631 المطلوب - رفع تقرير طبي مع الطلب - ⁠رفع الو…" at bounding box center [400, 424] width 121 height 113
copy p "0543426631"
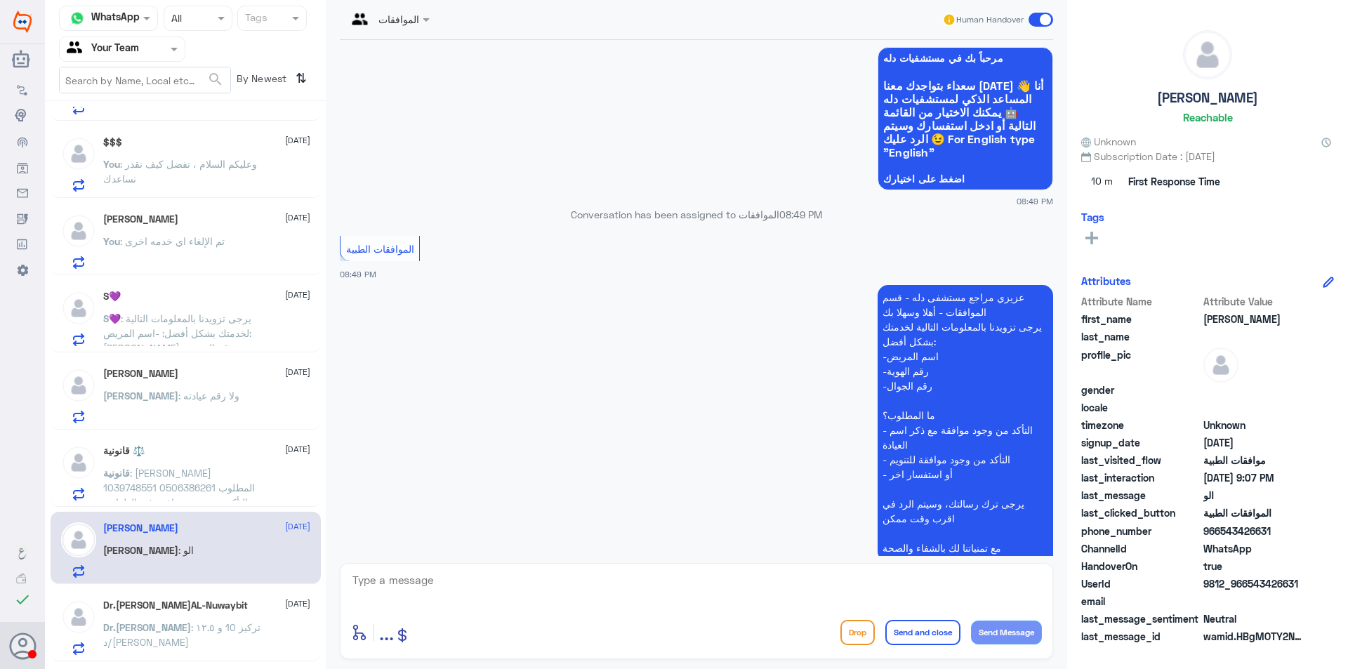
scroll to position [0, 0]
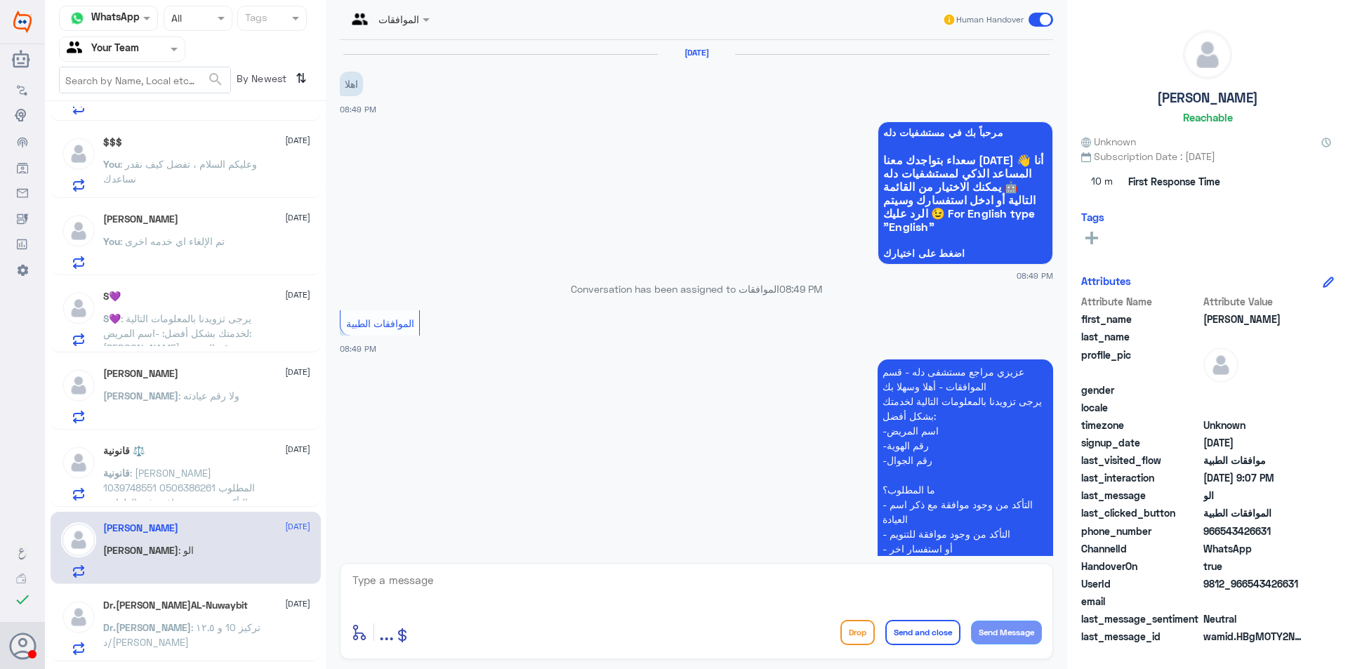
click at [252, 621] on p "Dr.[PERSON_NAME] : تركيز 10 و ١٢.٥ د/[PERSON_NAME]" at bounding box center [182, 637] width 158 height 35
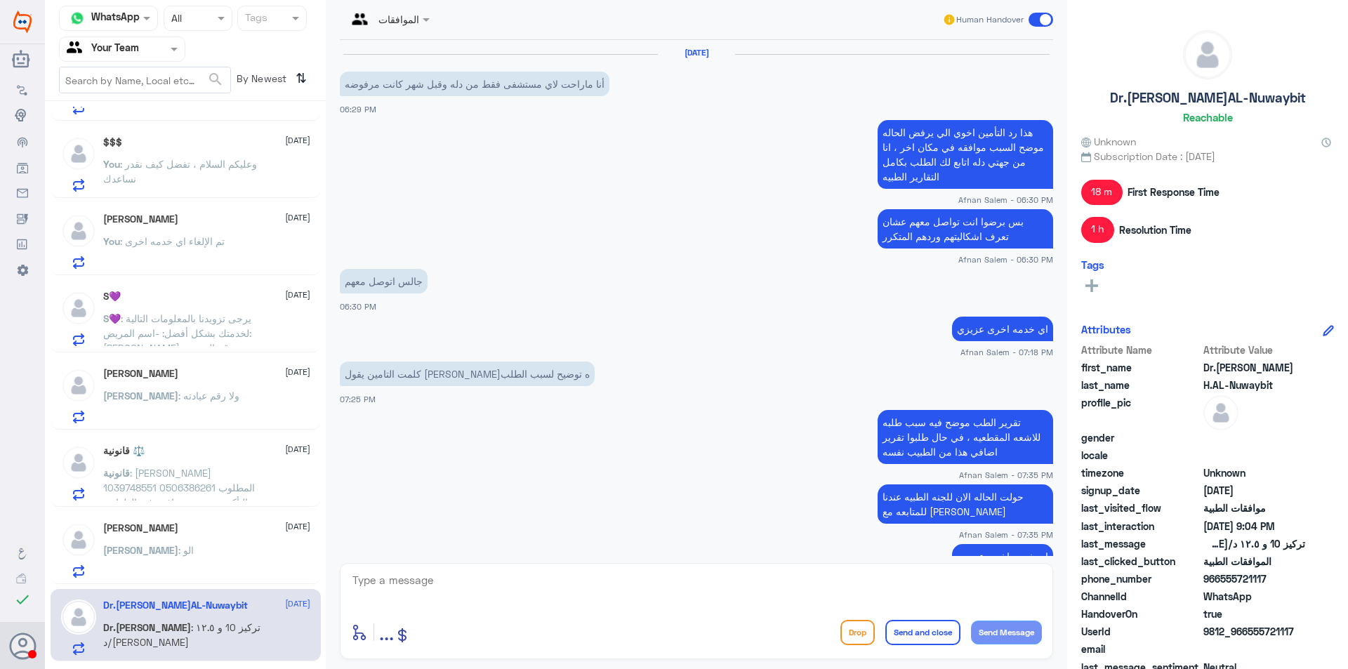
scroll to position [999, 0]
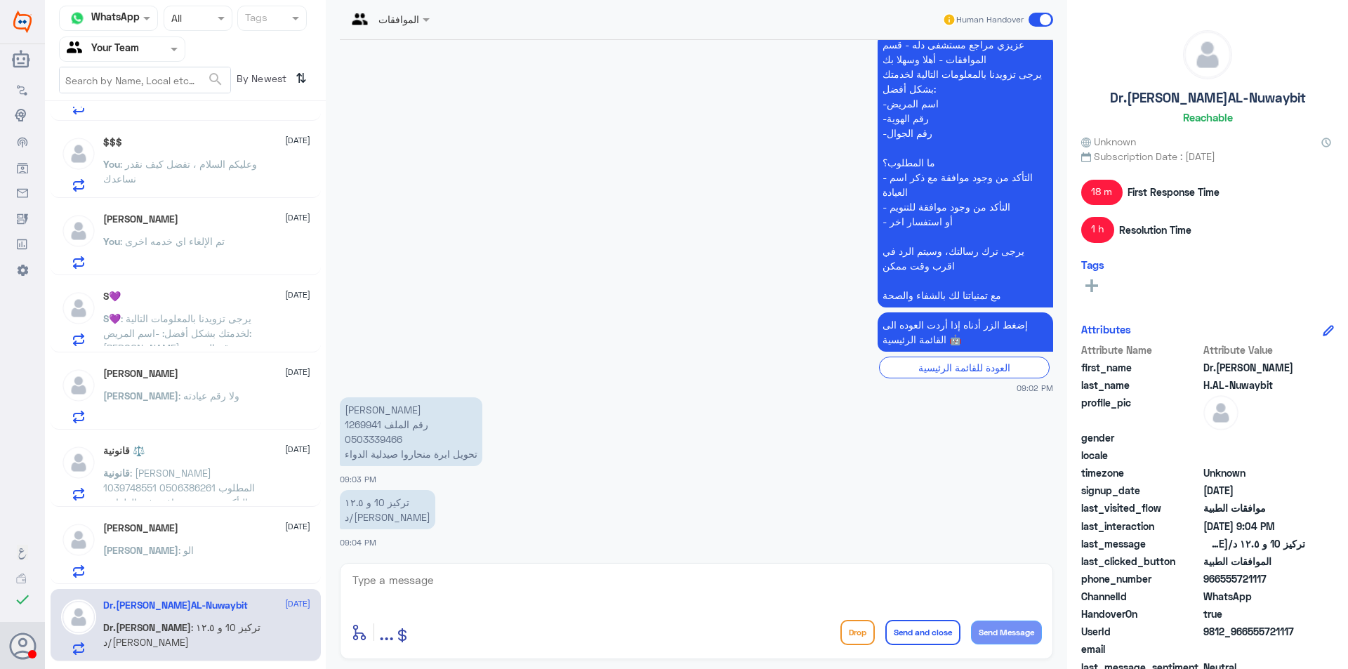
click at [378, 439] on p "[PERSON_NAME] رقم الملف 1269941 0503339466 تحويل ابرة منحاروا صيدلية الدواء" at bounding box center [411, 431] width 142 height 69
copy p "0503339466"
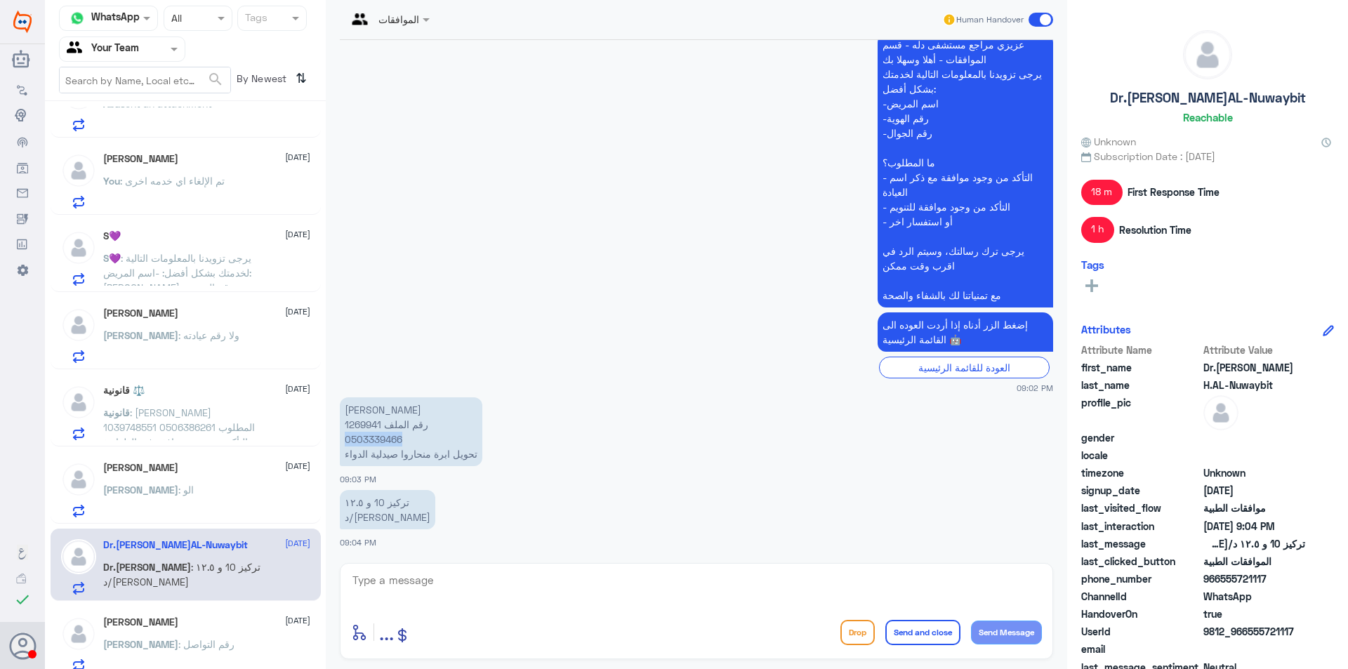
scroll to position [421, 0]
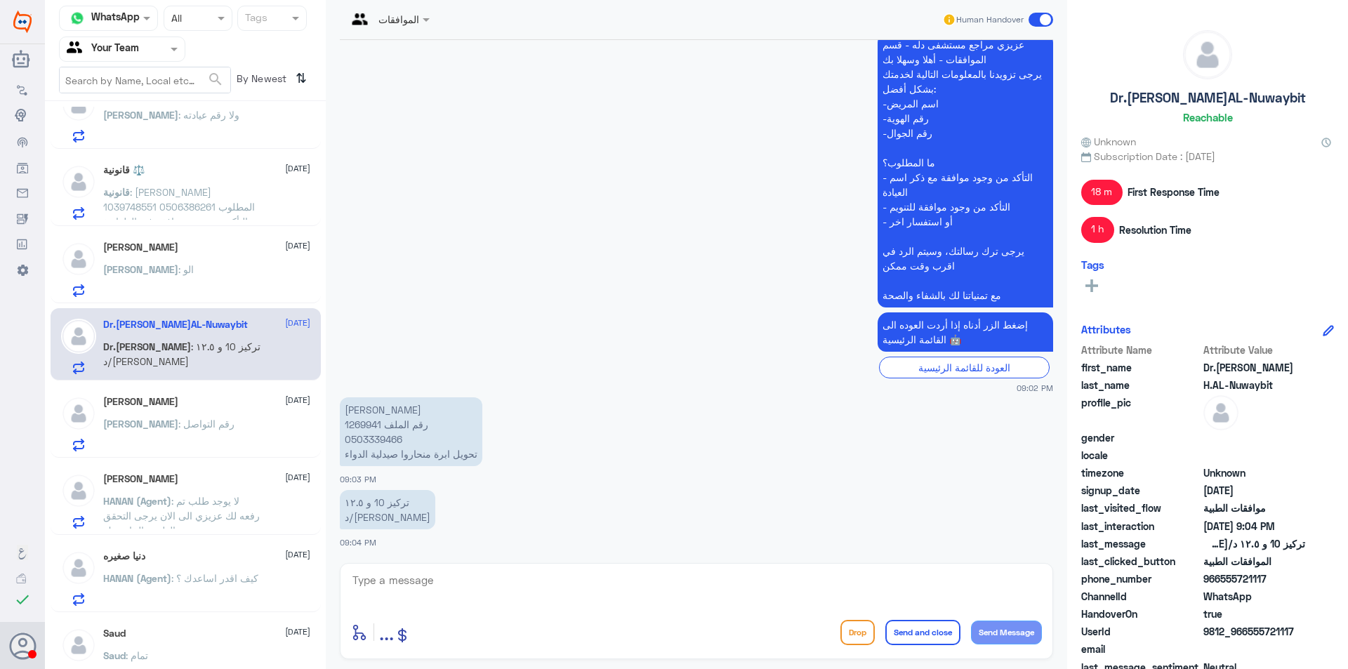
click at [162, 386] on div "[PERSON_NAME] [DATE] [PERSON_NAME] : رقم التواصل" at bounding box center [186, 421] width 270 height 72
click at [168, 391] on div "[PERSON_NAME] [DATE] [PERSON_NAME] : رقم التواصل" at bounding box center [186, 421] width 270 height 72
click at [197, 411] on div "[PERSON_NAME] [DATE] [PERSON_NAME] : رقم التواصل" at bounding box center [206, 423] width 207 height 55
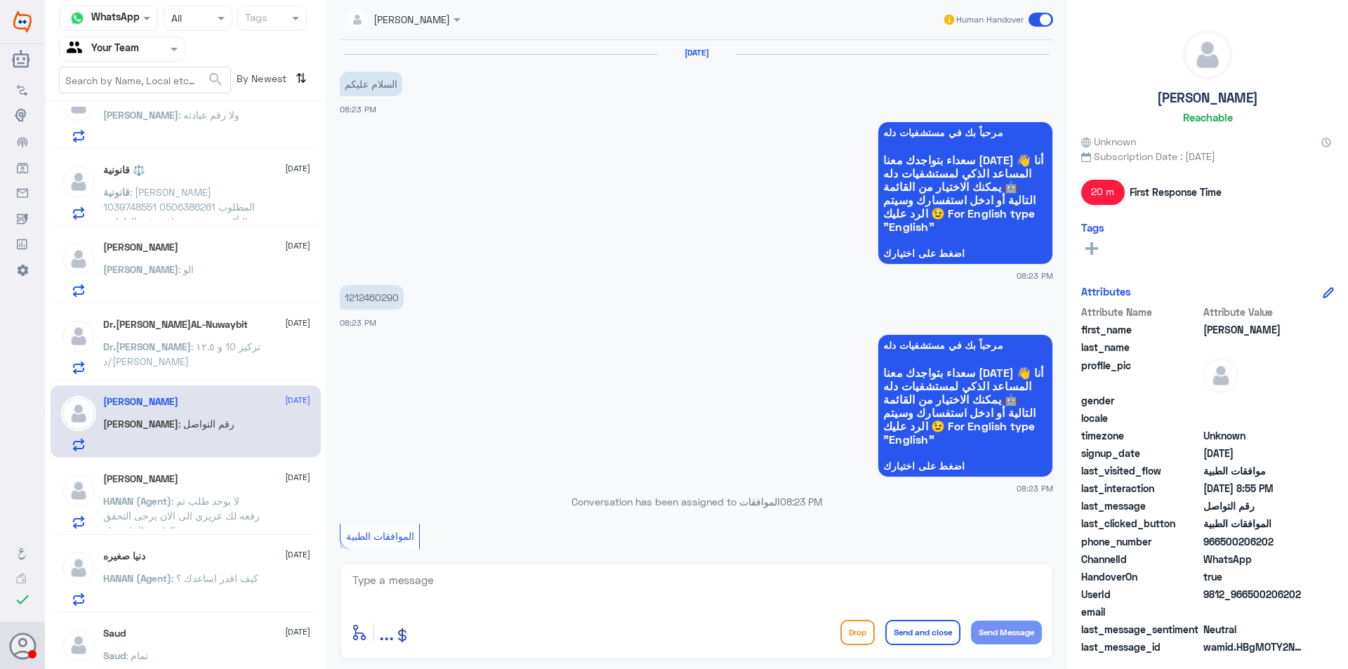
scroll to position [1035, 0]
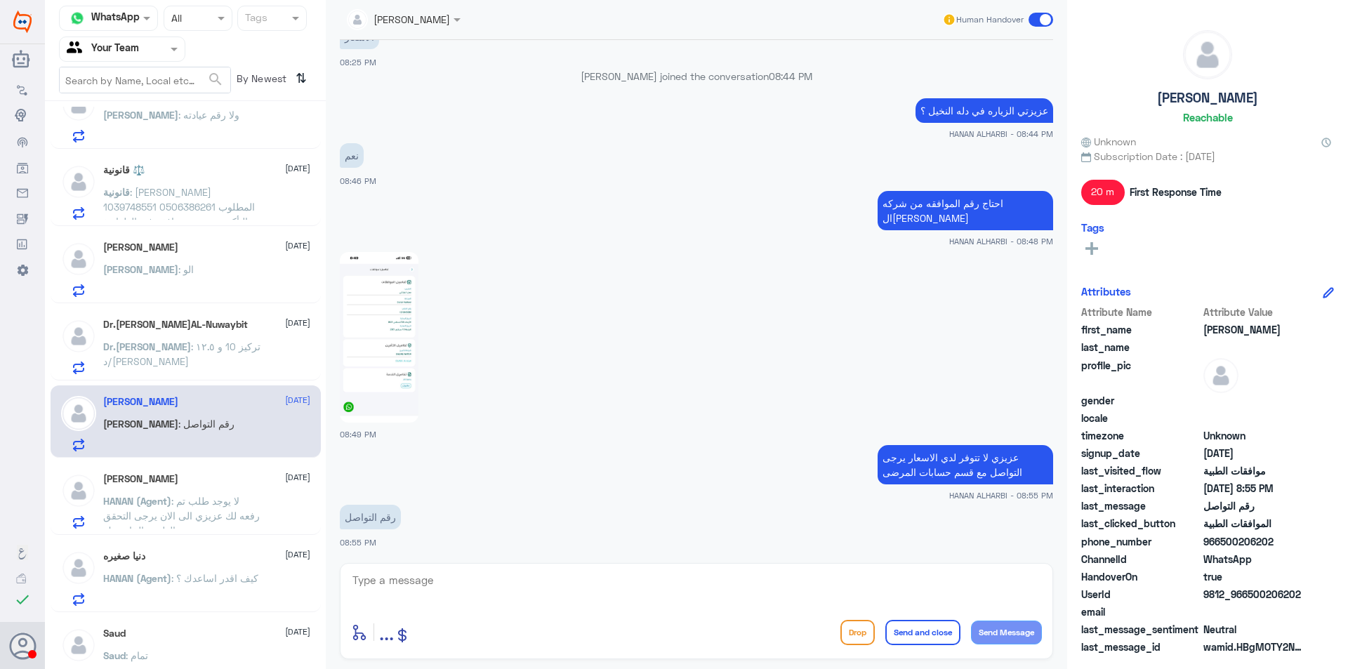
click at [213, 519] on span ": لا يوجد طلب تم رفعه لك عزيزي الى الان يرجى التحقق من الطبيب الخاص بك" at bounding box center [181, 515] width 157 height 41
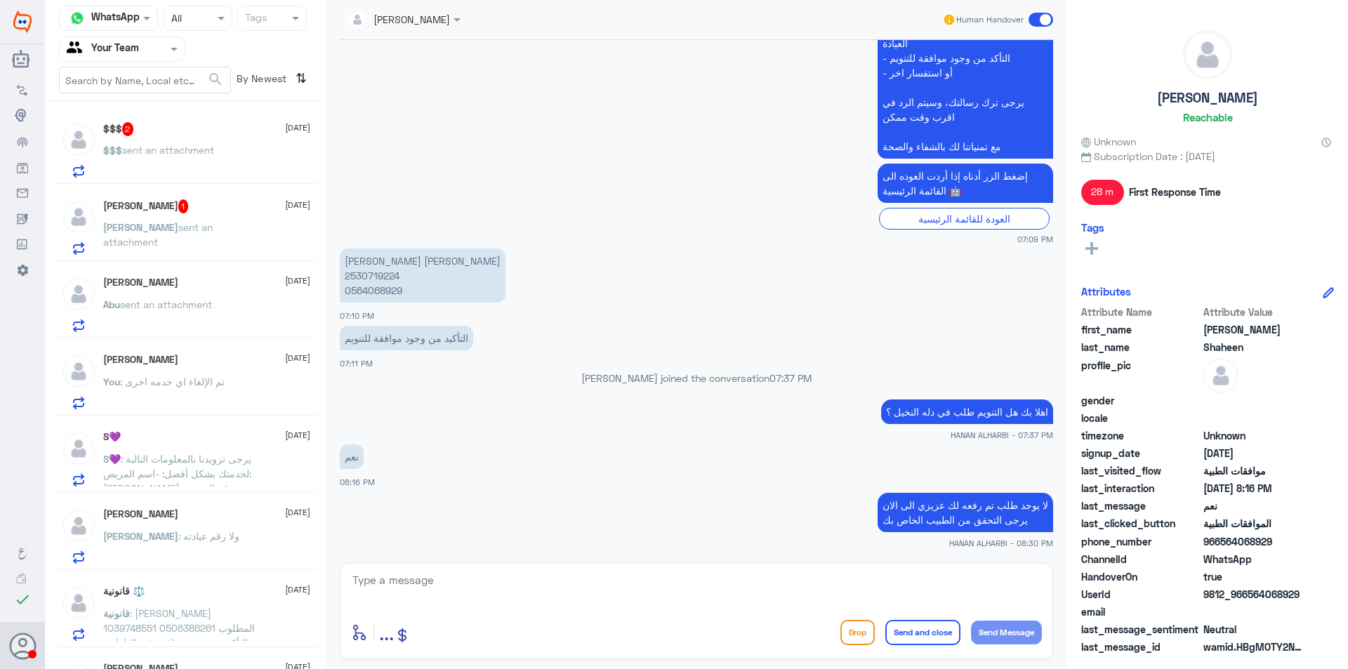
click at [206, 168] on p "$$$ sent an attachment" at bounding box center [158, 159] width 111 height 35
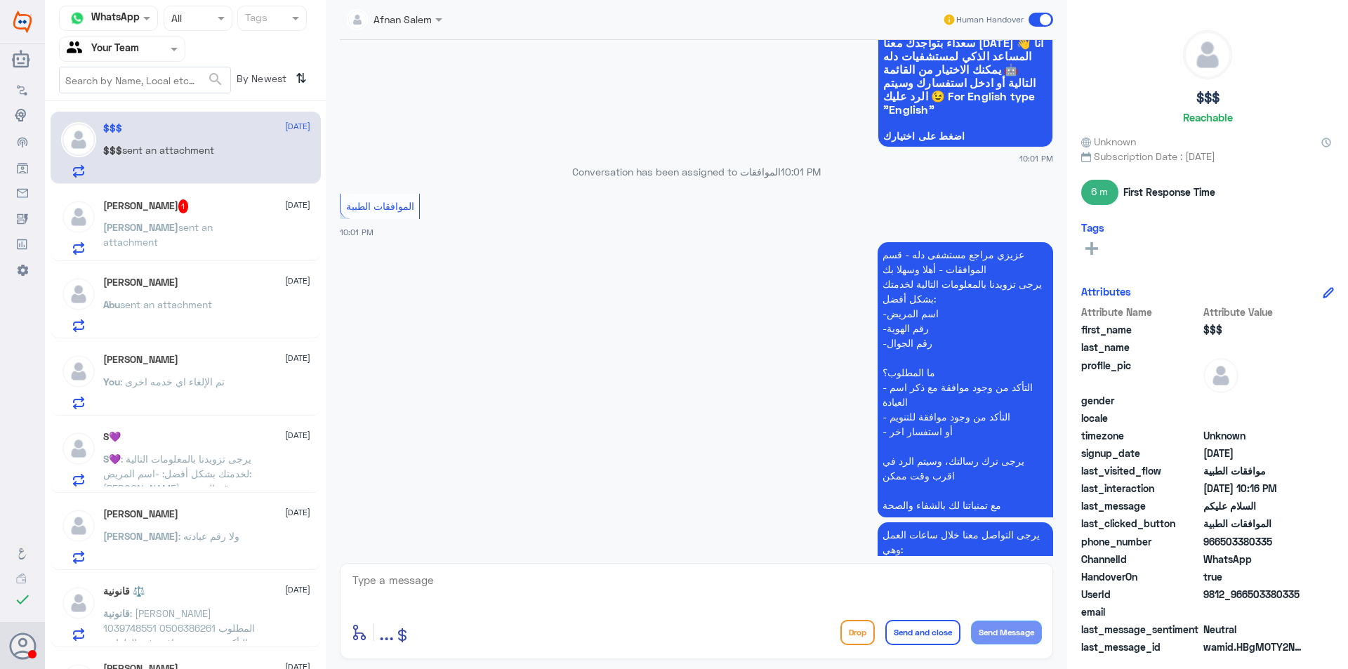
scroll to position [797, 0]
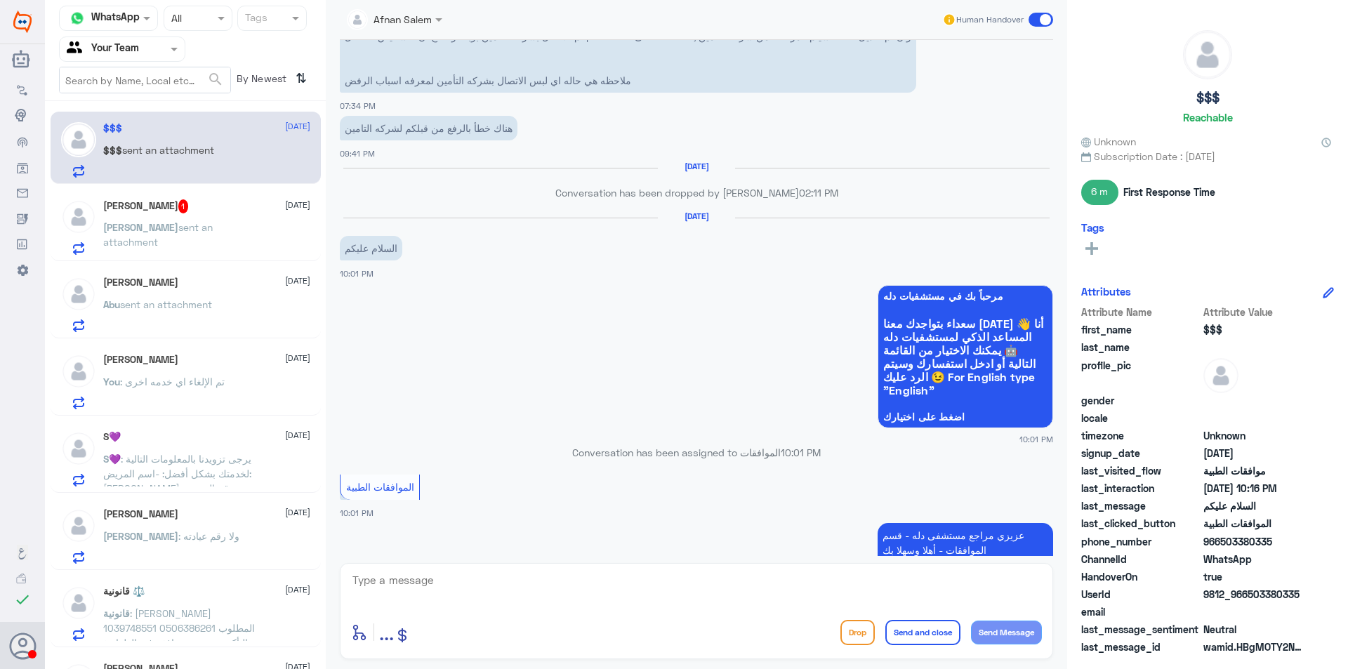
click at [529, 566] on div "enter flow name ... Drop Send and close Send Message" at bounding box center [696, 611] width 713 height 96
click at [539, 580] on textarea at bounding box center [696, 588] width 691 height 34
type textarea "l"
type textarea "ممكن تزودنا برقم الملف او الهويه للمتابعه"
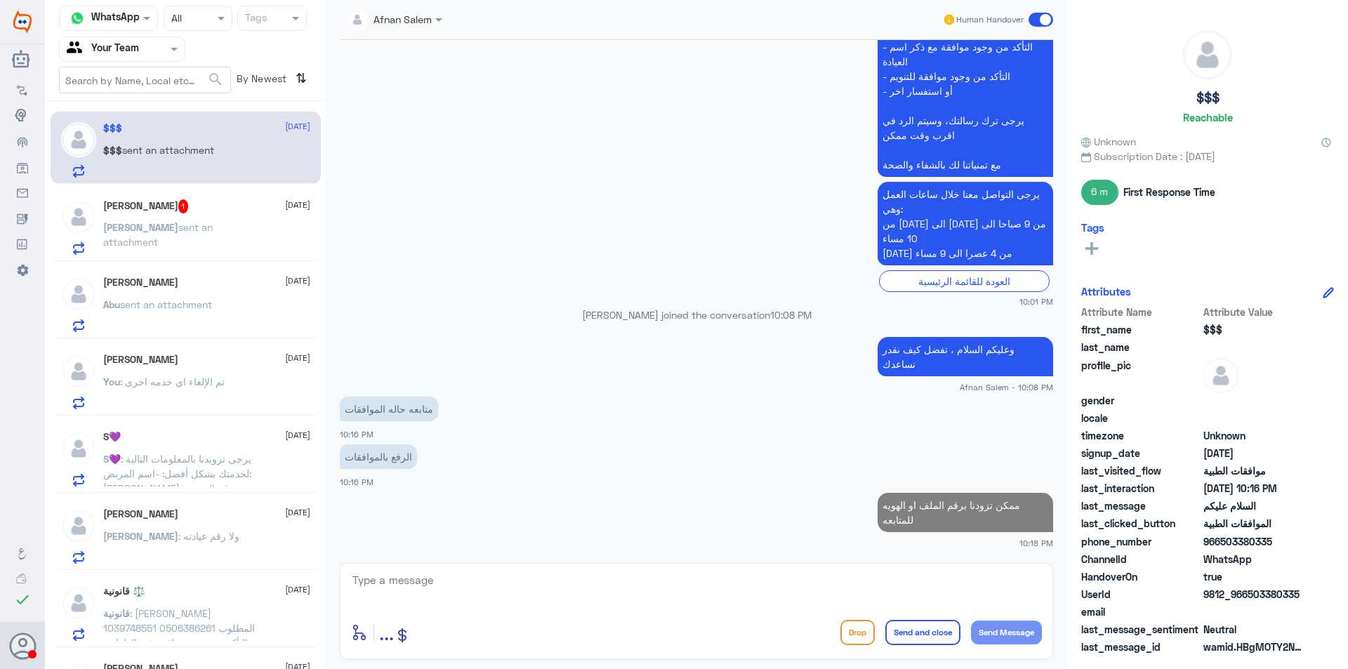
click at [142, 211] on div "Nora 1 [DATE]" at bounding box center [206, 206] width 207 height 14
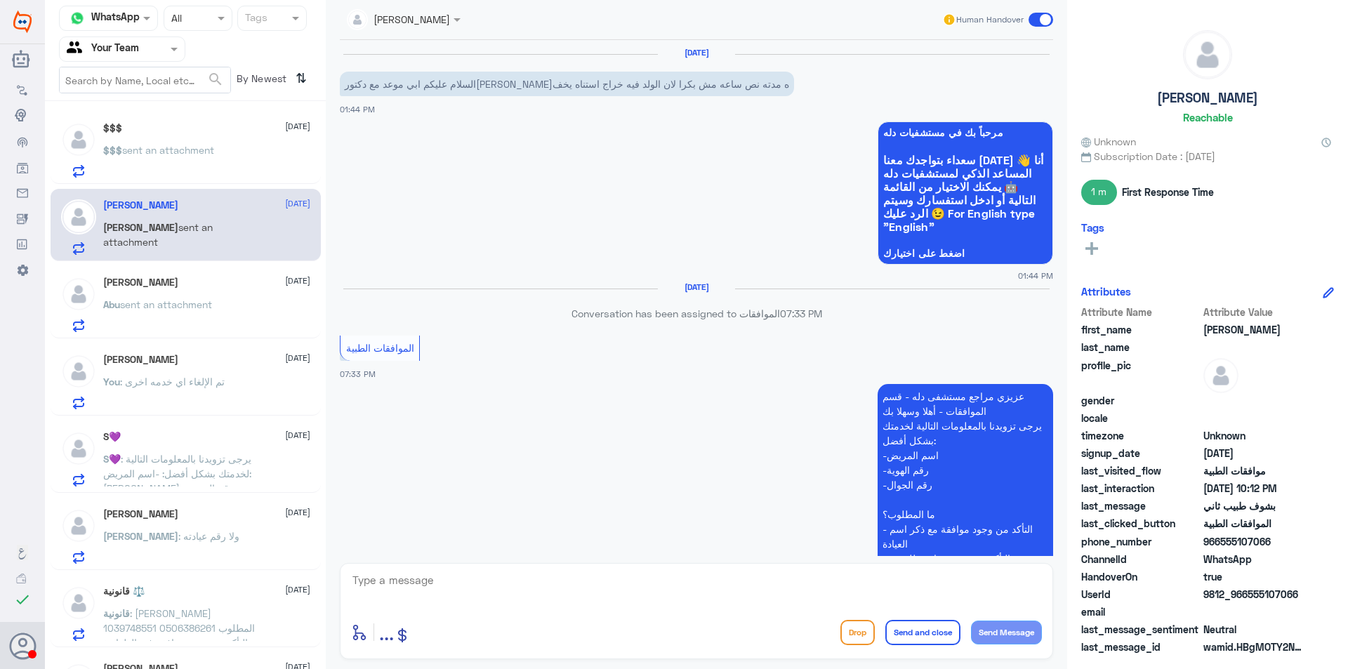
scroll to position [738, 0]
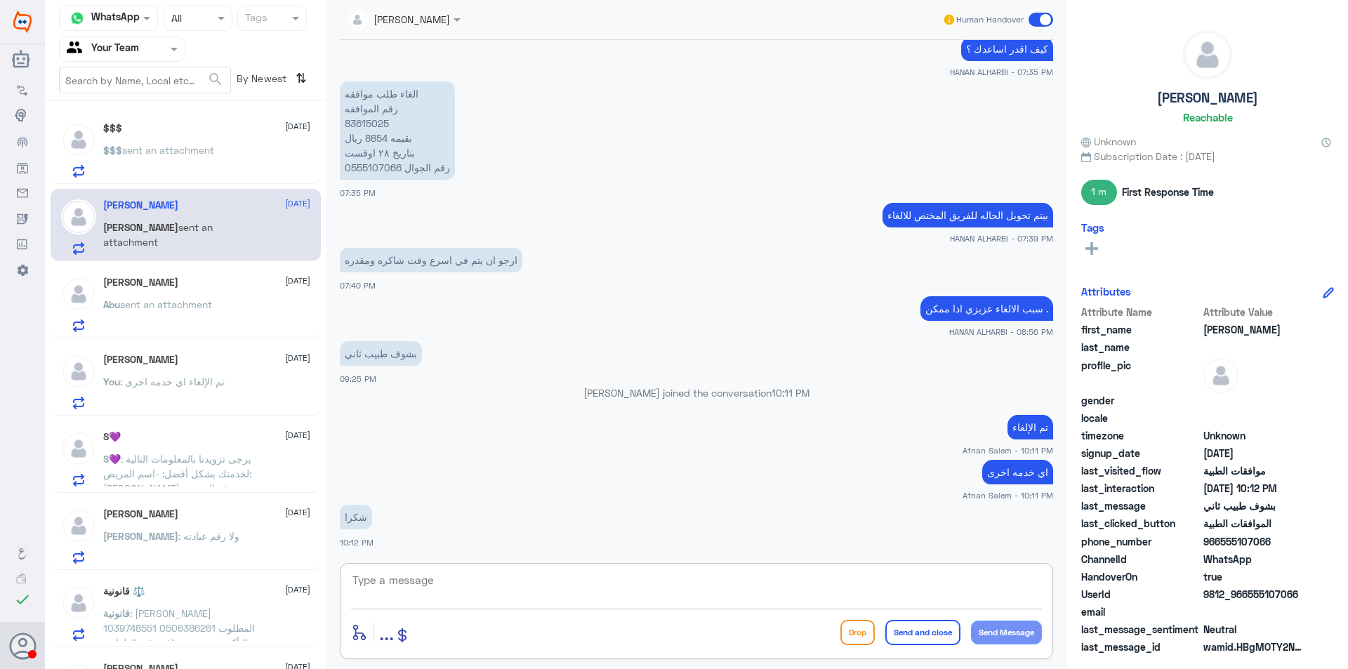
click at [456, 576] on textarea at bounding box center [696, 588] width 691 height 34
type textarea "العفو ، ونتمنى لكم دوام الصحه والعافيه"
click at [916, 632] on button "Send and close" at bounding box center [922, 632] width 75 height 25
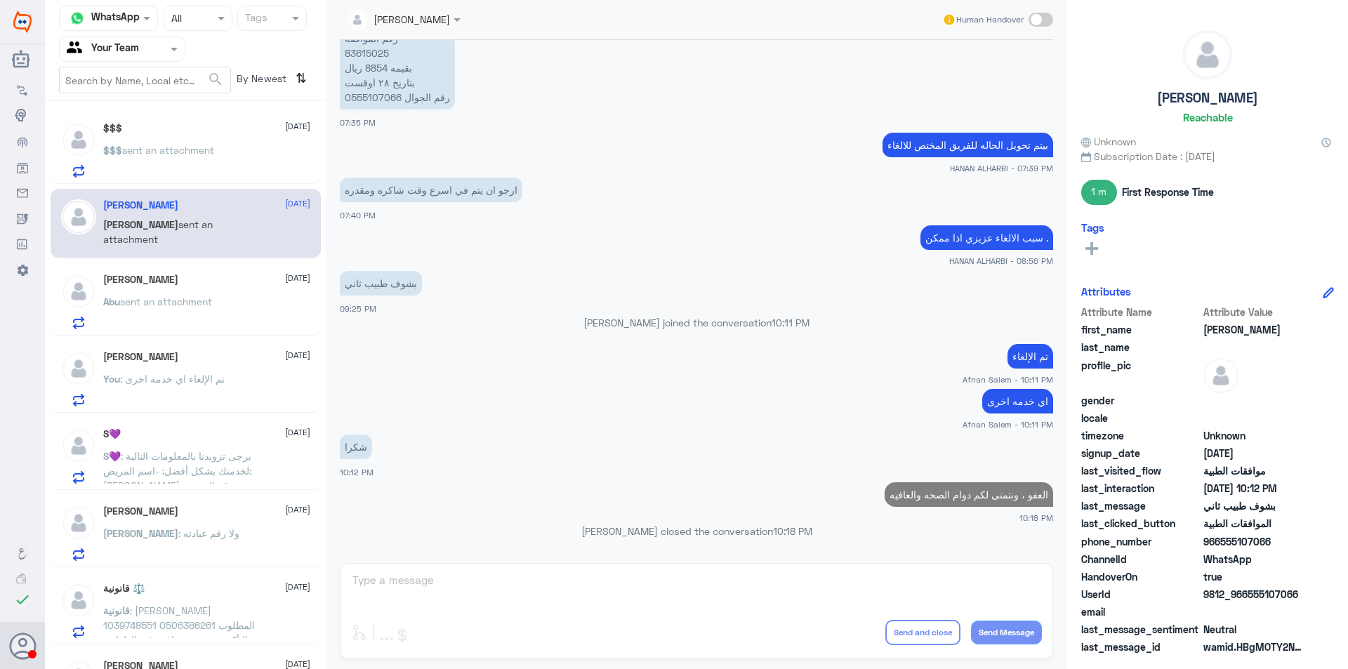
scroll to position [795, 0]
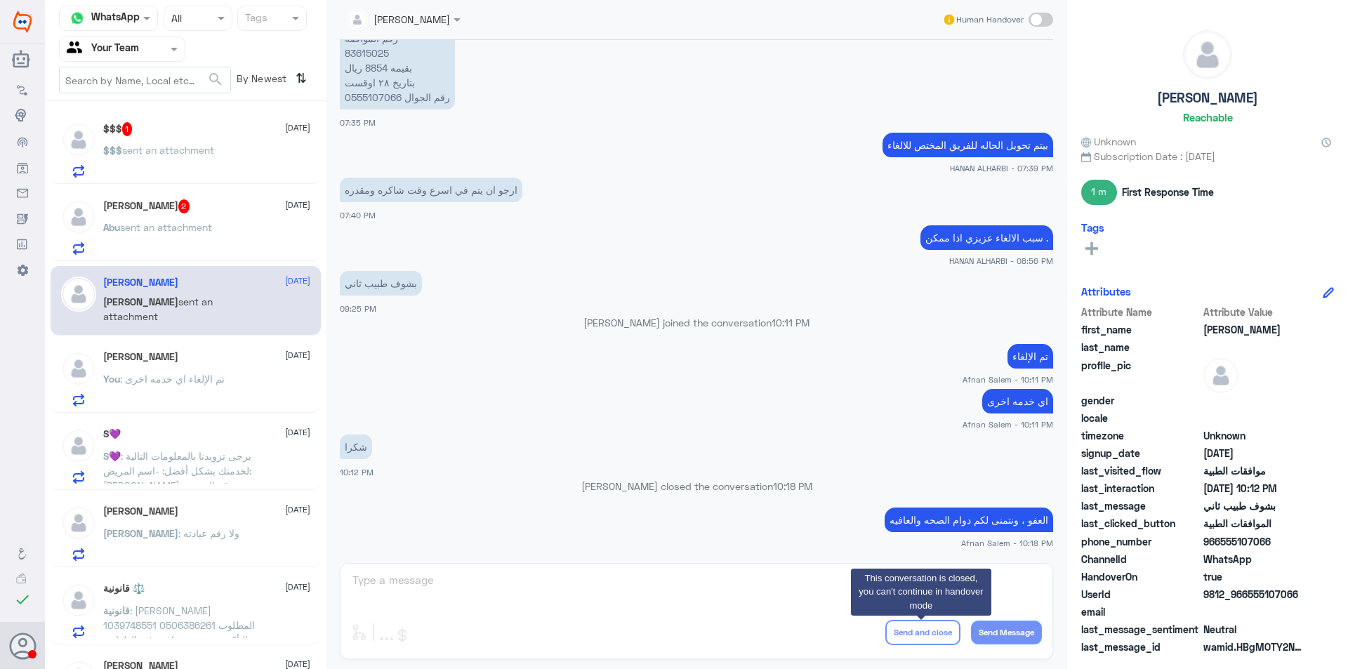
click at [163, 136] on div "$$$ 1 [DATE] $$$ sent an attachment" at bounding box center [206, 149] width 207 height 55
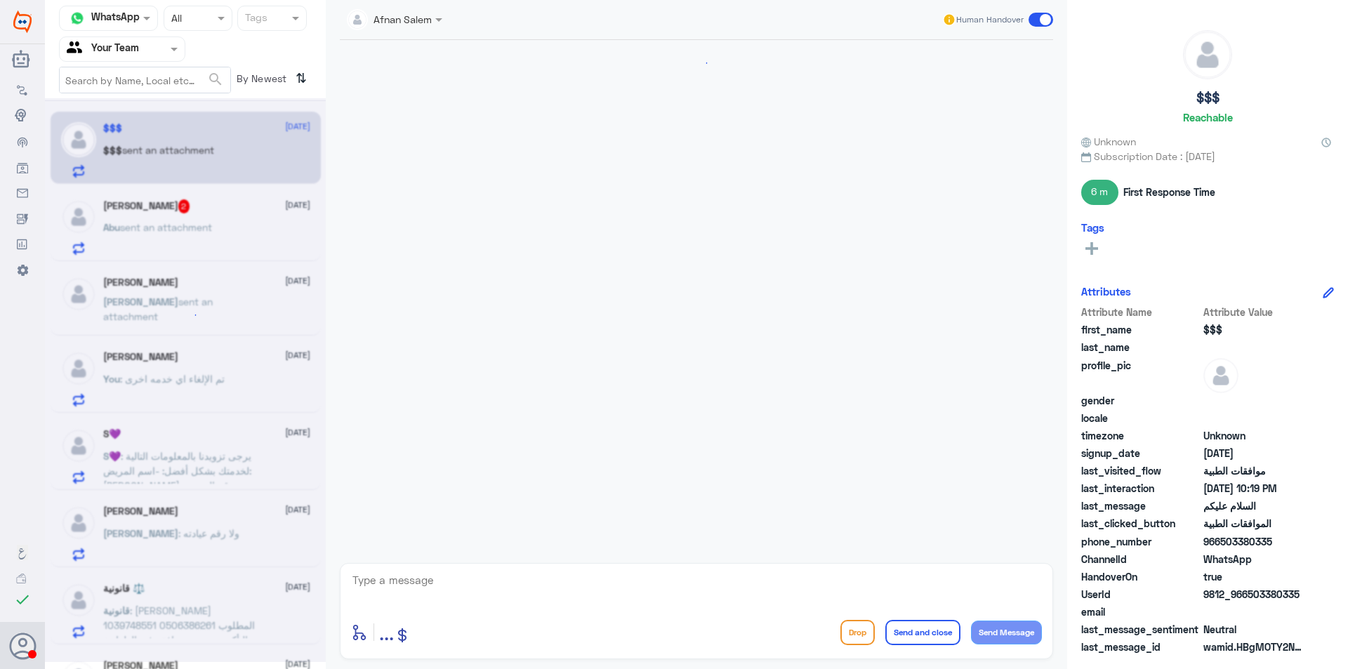
scroll to position [1438, 0]
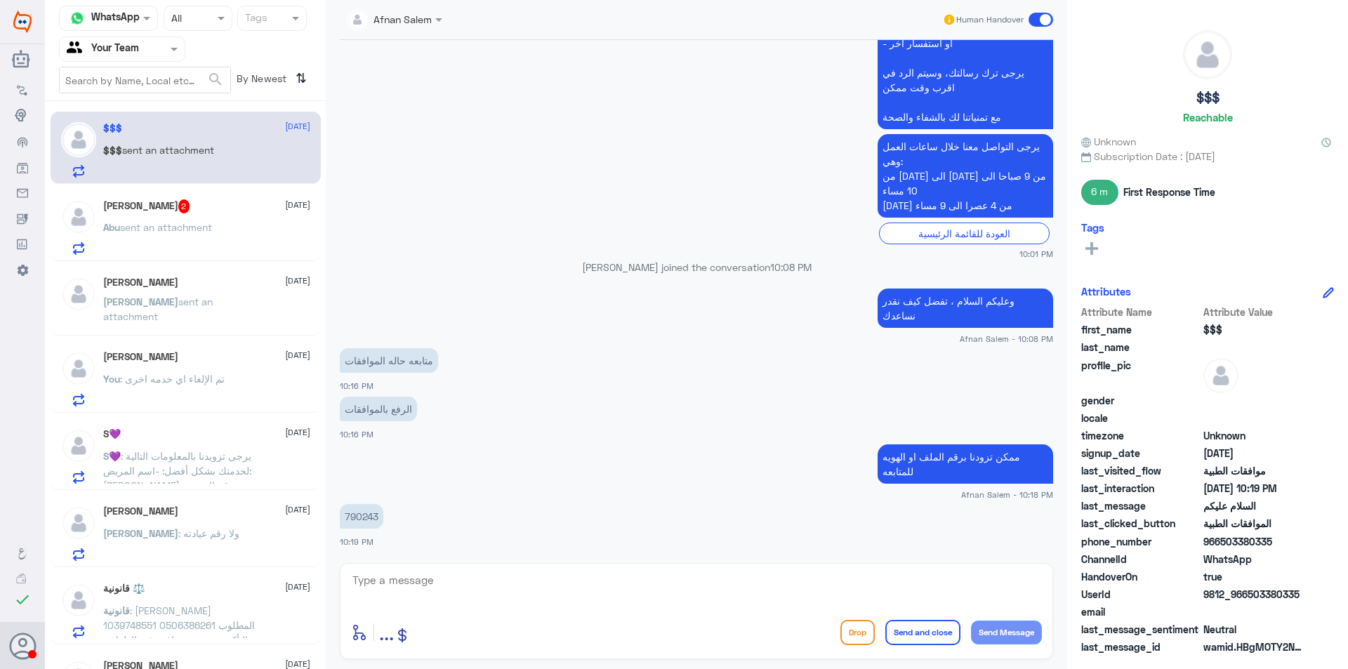
click at [368, 514] on p "790243" at bounding box center [362, 516] width 44 height 25
copy p "790243"
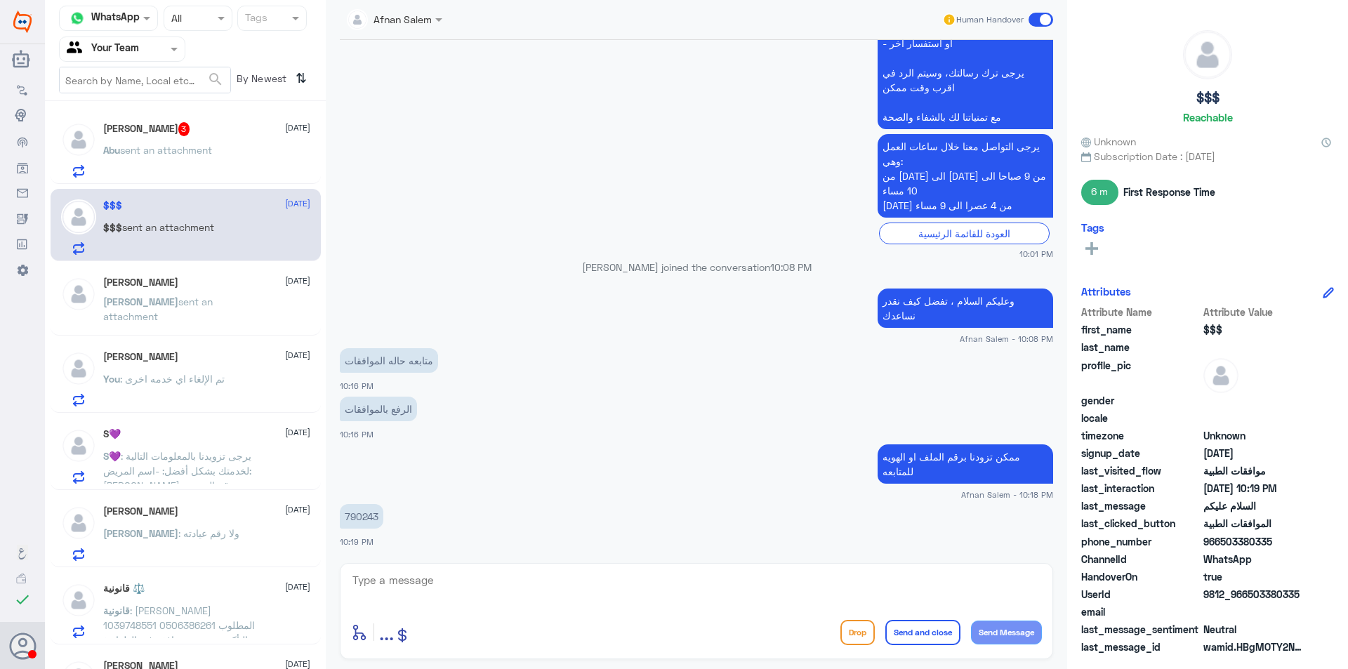
click at [677, 583] on textarea at bounding box center [696, 588] width 691 height 34
type textarea "h"
type textarea "الحاله مع الفريق الطبي لمتابعتها مع التأمين"
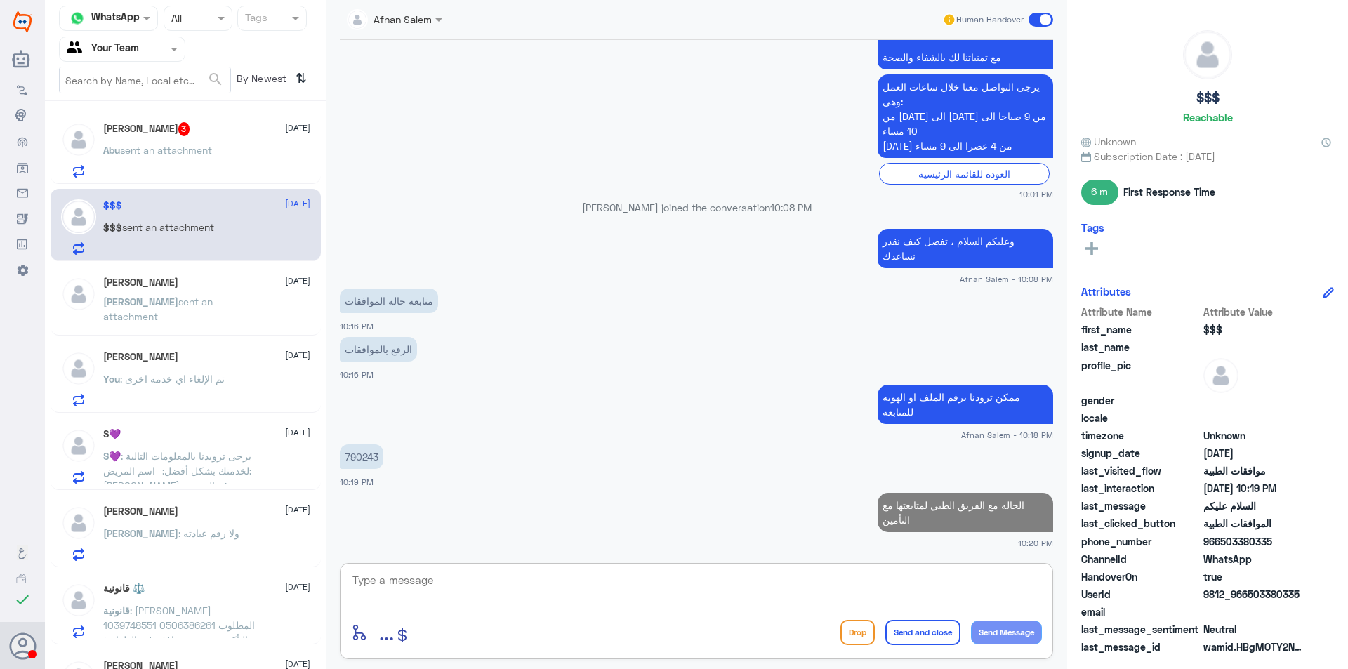
click at [197, 150] on span "sent an attachment" at bounding box center [166, 150] width 92 height 12
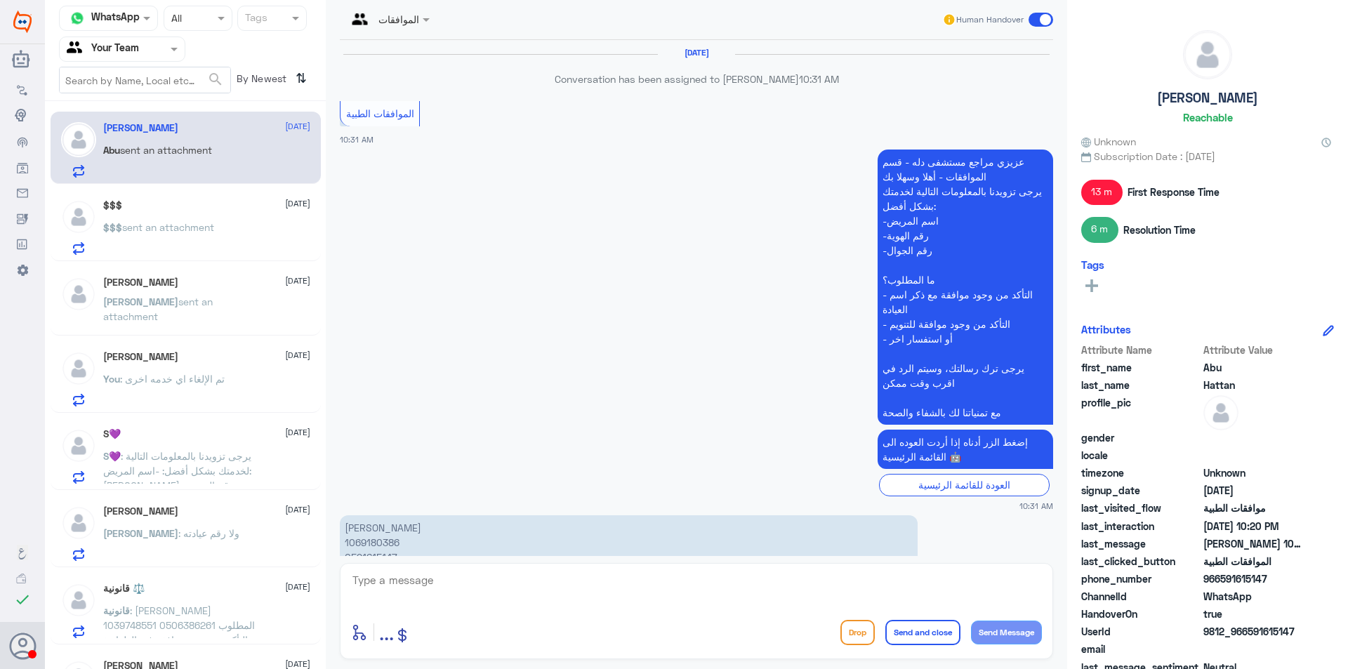
scroll to position [1431, 0]
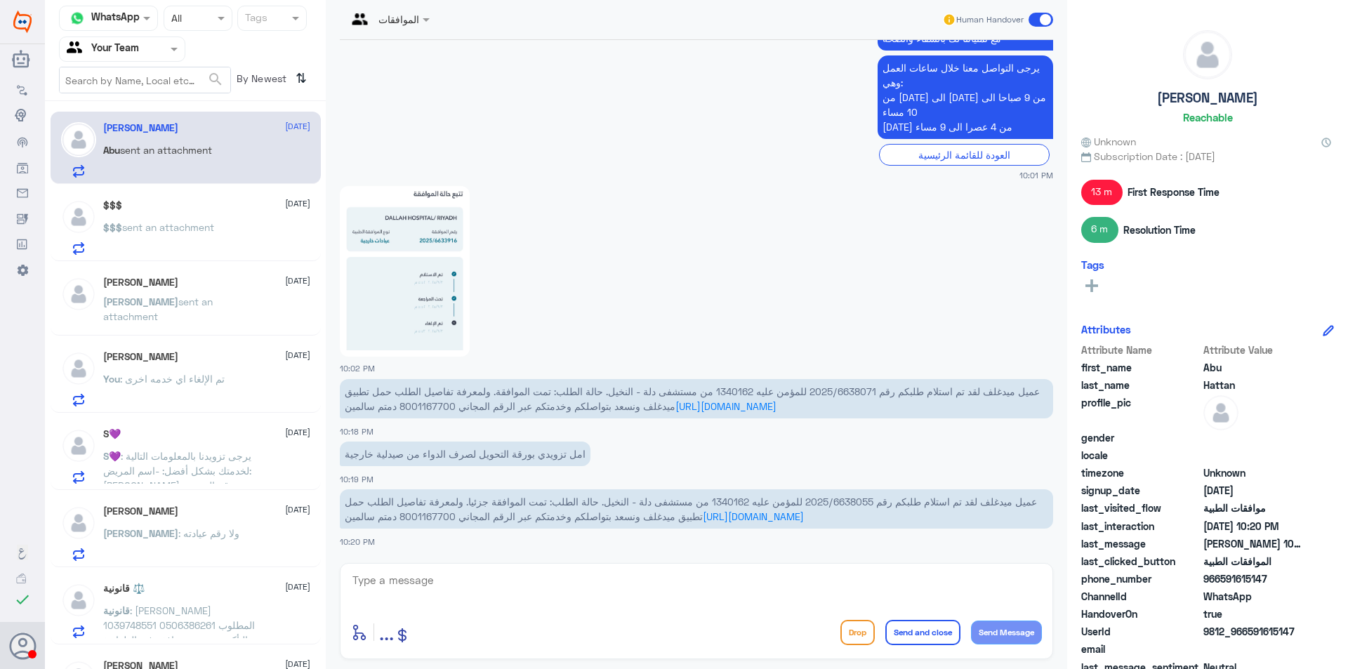
click at [699, 390] on span "عميل ميدغلف لقد تم استلام طلبكم رقم 2025/6638071 للمؤمن عليه 1340162 من مستشفى …" at bounding box center [692, 398] width 695 height 27
click at [846, 388] on span "عميل ميدغلف لقد تم استلام طلبكم رقم 2025/6638071 للمؤمن عليه 1340162 من مستشفى …" at bounding box center [692, 398] width 695 height 27
drag, startPoint x: 854, startPoint y: 392, endPoint x: 786, endPoint y: 394, distance: 67.4
click at [786, 394] on span "عميل ميدغلف لقد تم استلام طلبكم رقم 2025/6638071 للمؤمن عليه 1340162 من مستشفى …" at bounding box center [692, 398] width 695 height 27
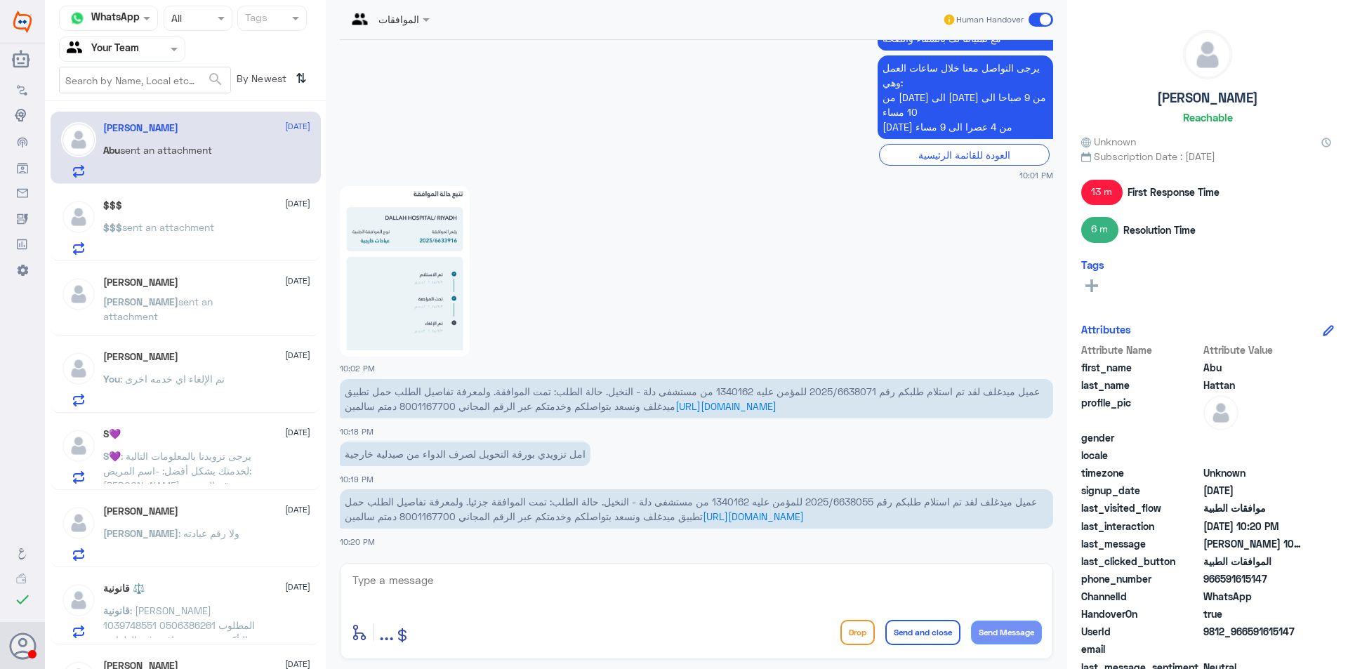
click at [139, 48] on input "text" at bounding box center [105, 49] width 77 height 16
click at [135, 117] on div "Your Inbox" at bounding box center [122, 125] width 126 height 32
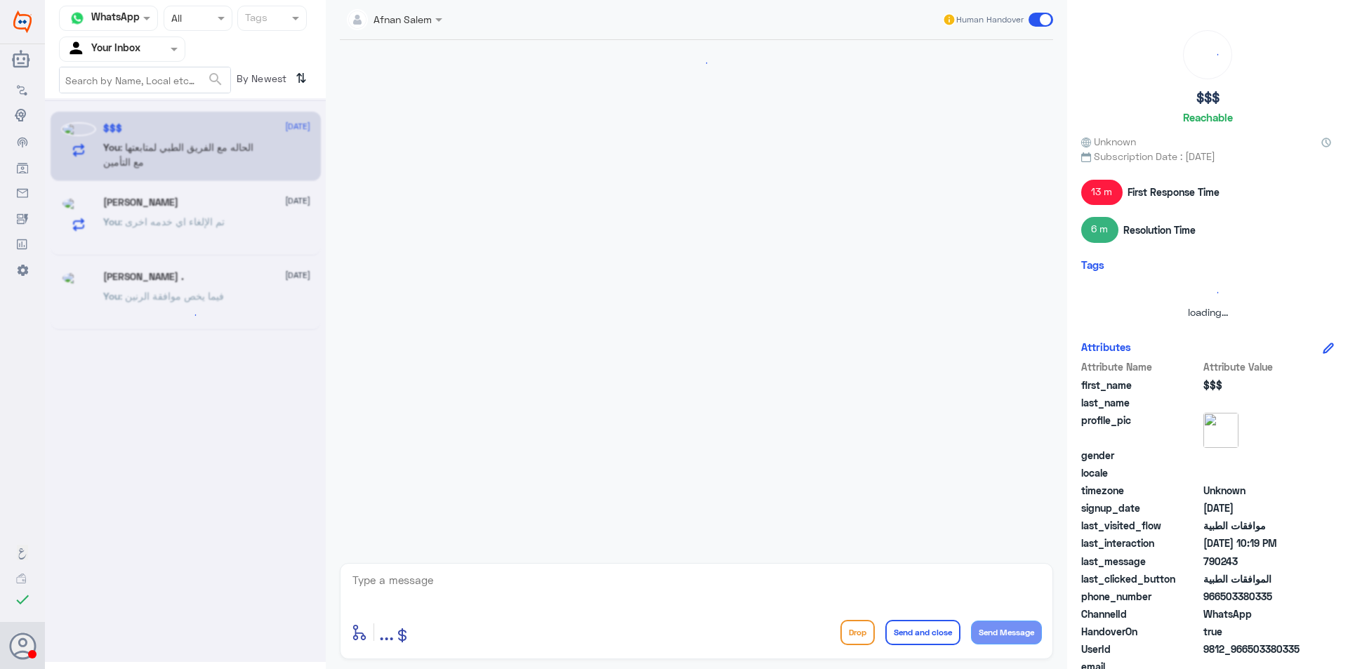
scroll to position [0, 0]
click at [155, 57] on div "Agent Filter Your Inbox" at bounding box center [113, 49] width 107 height 21
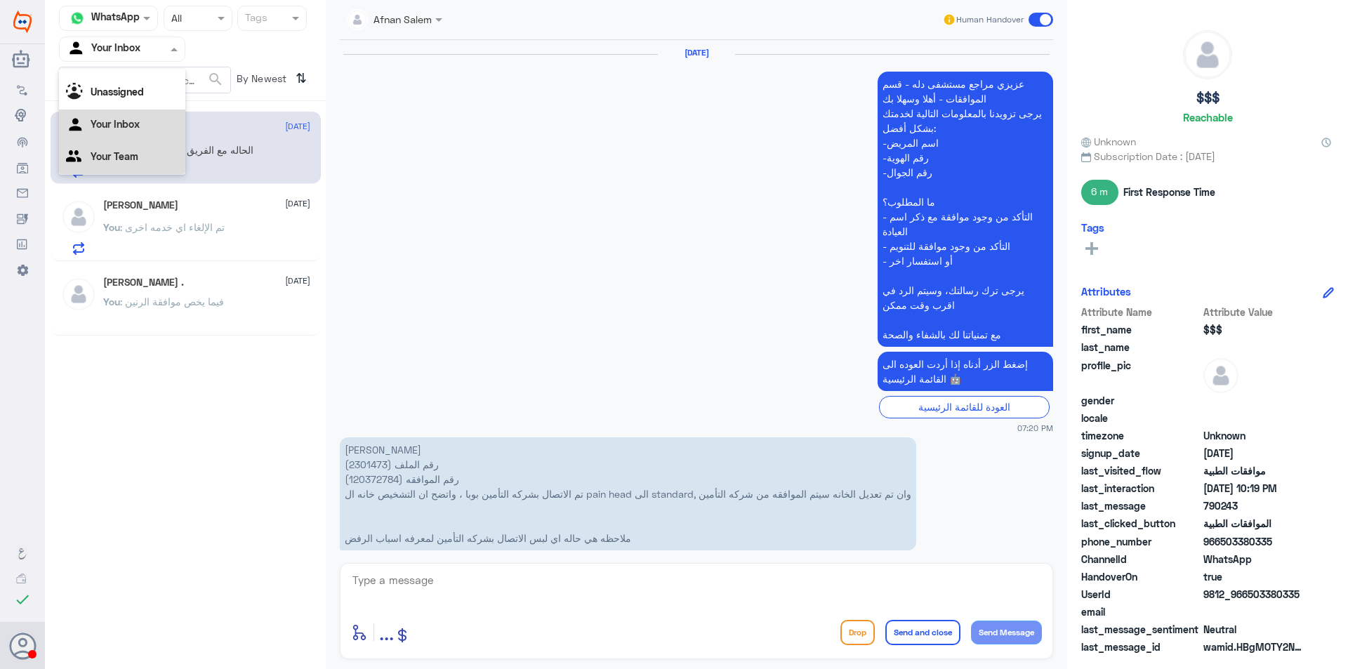
scroll to position [1448, 0]
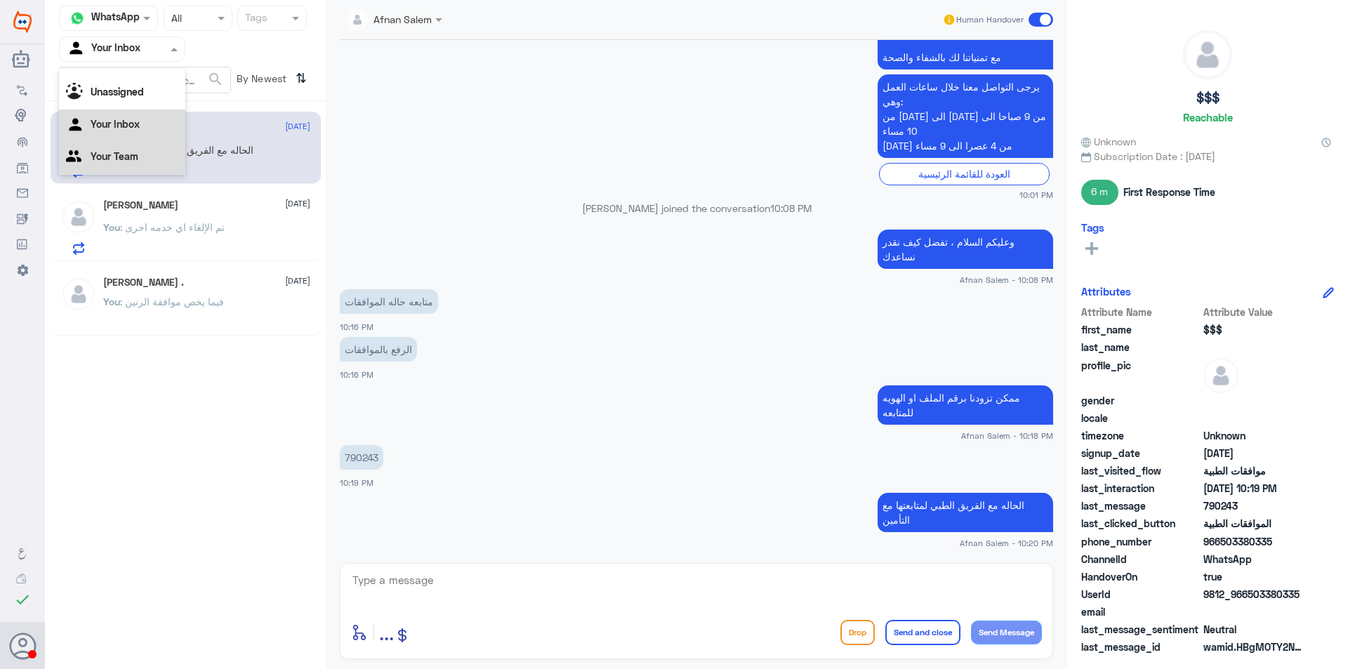
click at [112, 154] on Team "Your Team" at bounding box center [115, 156] width 48 height 12
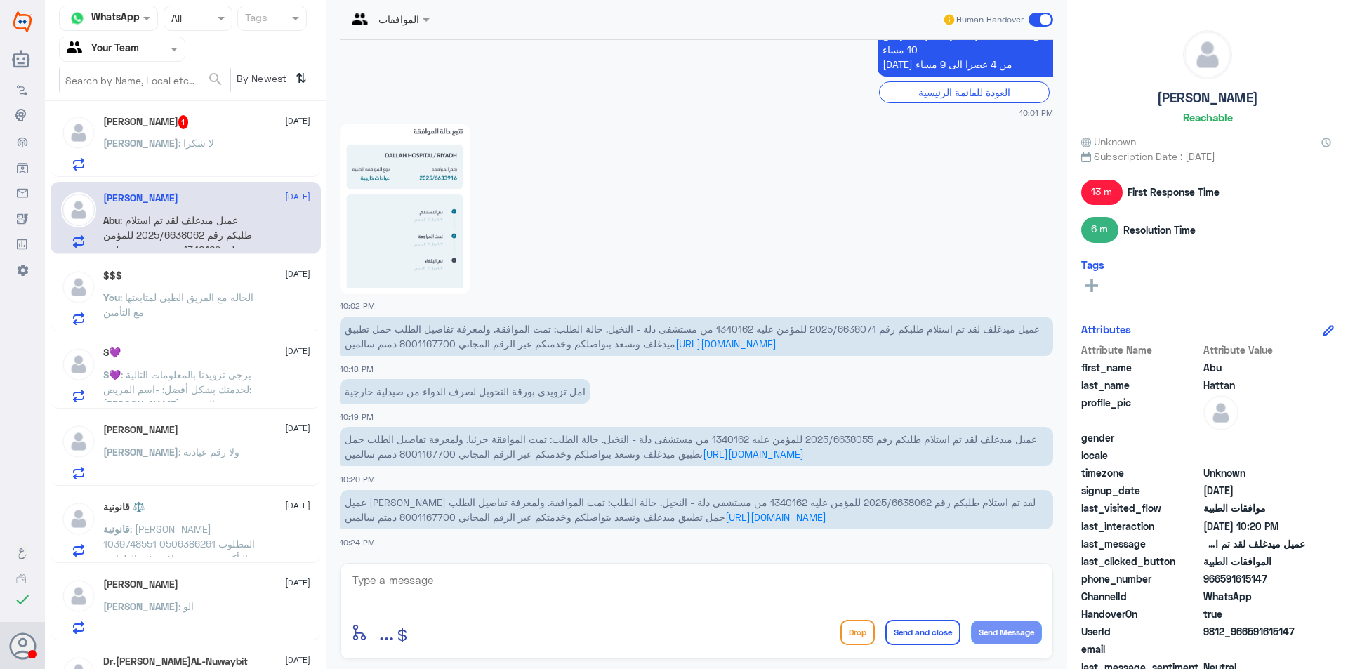
scroll to position [0, 0]
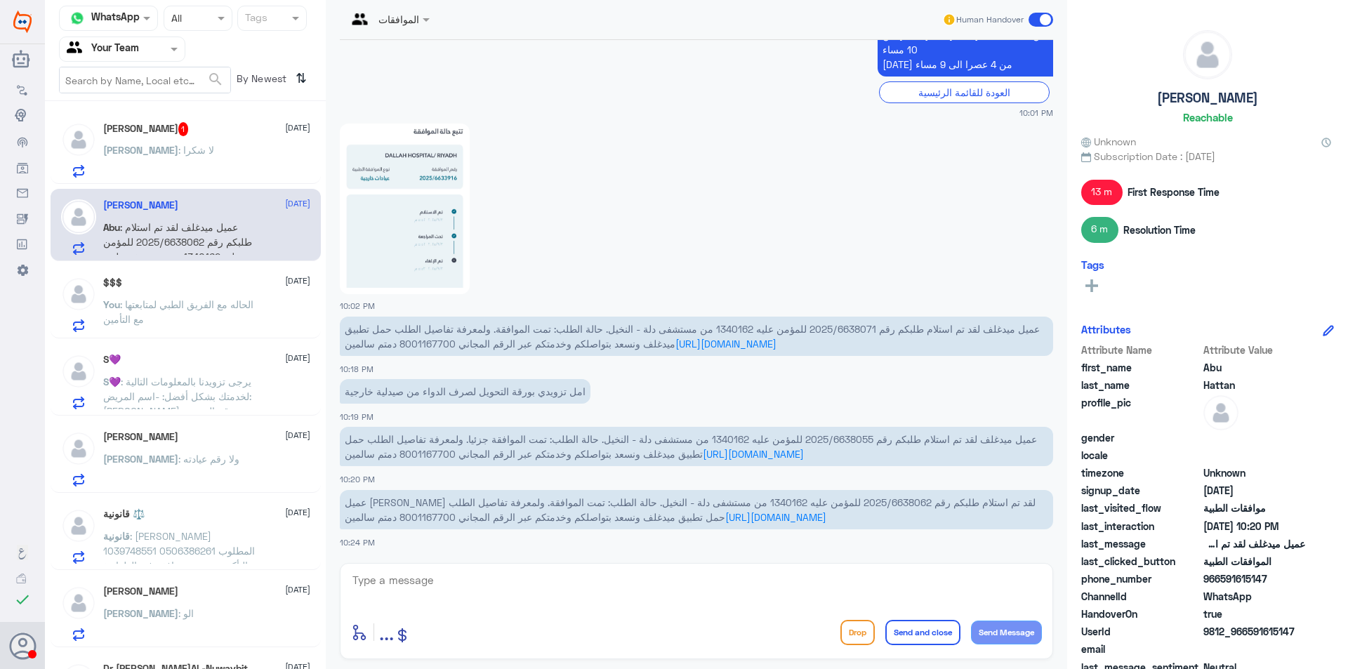
click at [189, 133] on h5 "[PERSON_NAME] 1" at bounding box center [146, 129] width 86 height 14
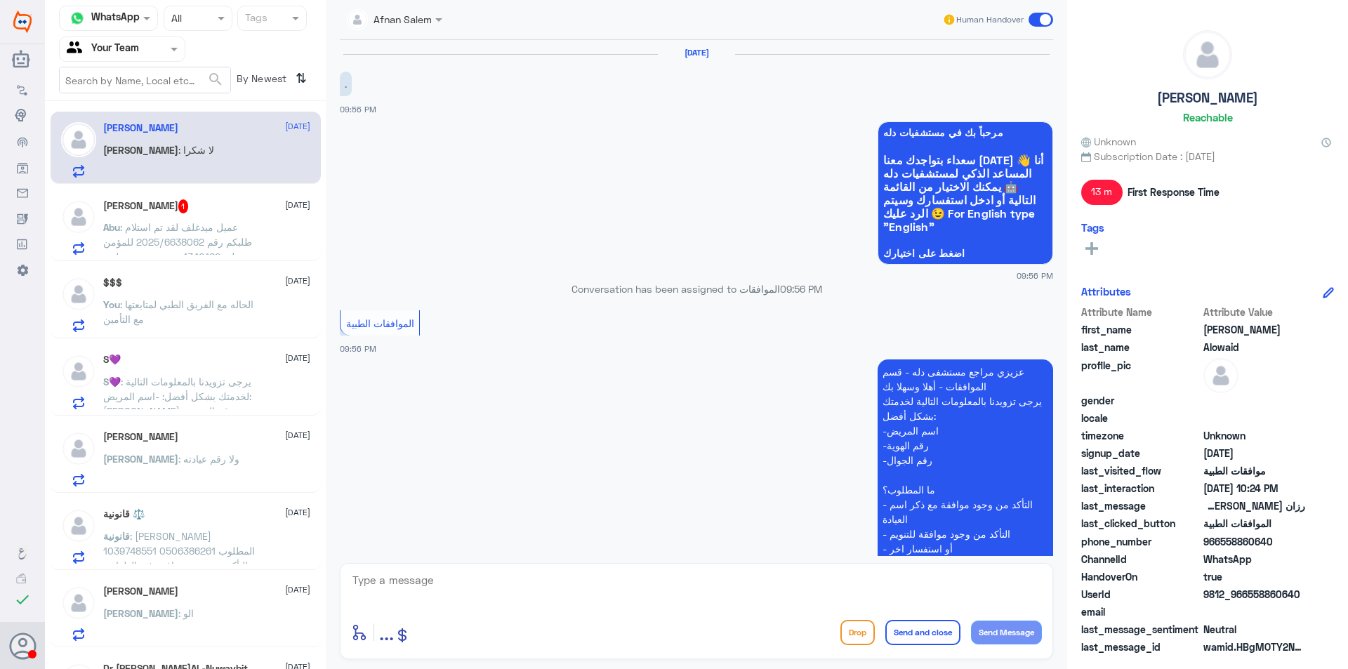
scroll to position [457, 0]
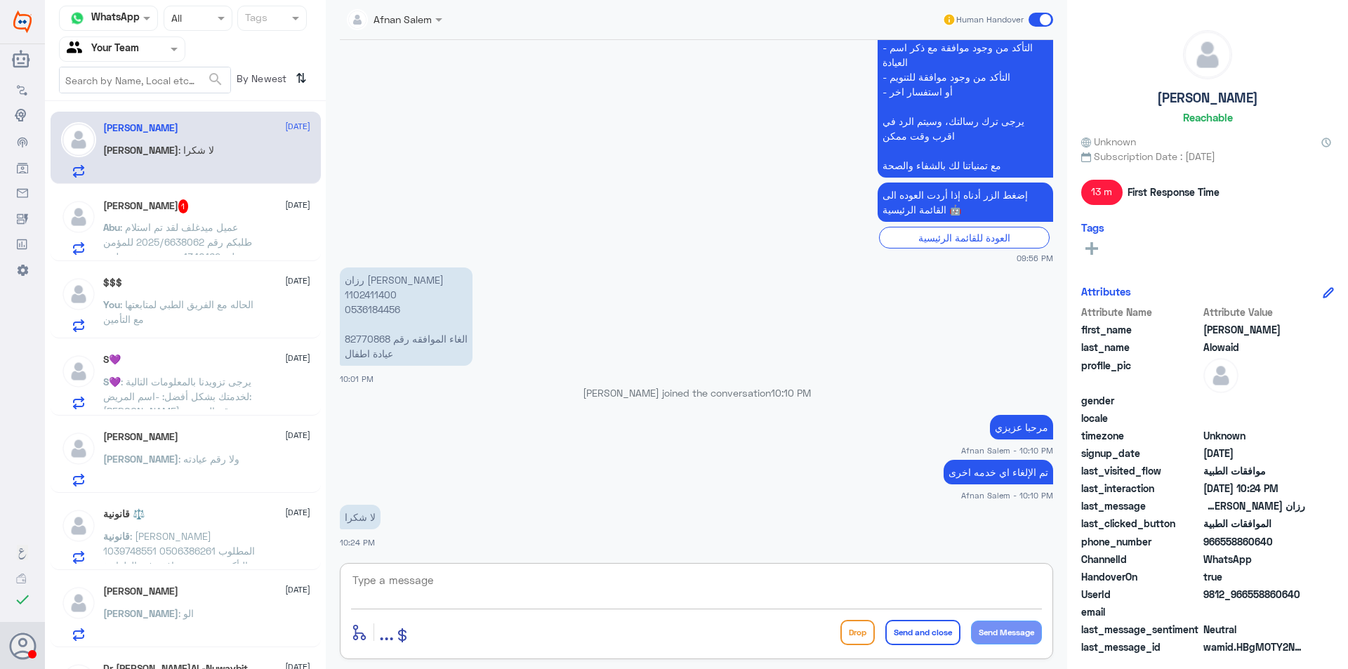
click at [536, 576] on textarea at bounding box center [696, 588] width 691 height 34
type textarea "h"
type textarea "ل"
type textarea "العفو ونتمنى لكم دوام الصحه والعافيه"
click at [920, 642] on button "Send and close" at bounding box center [922, 632] width 75 height 25
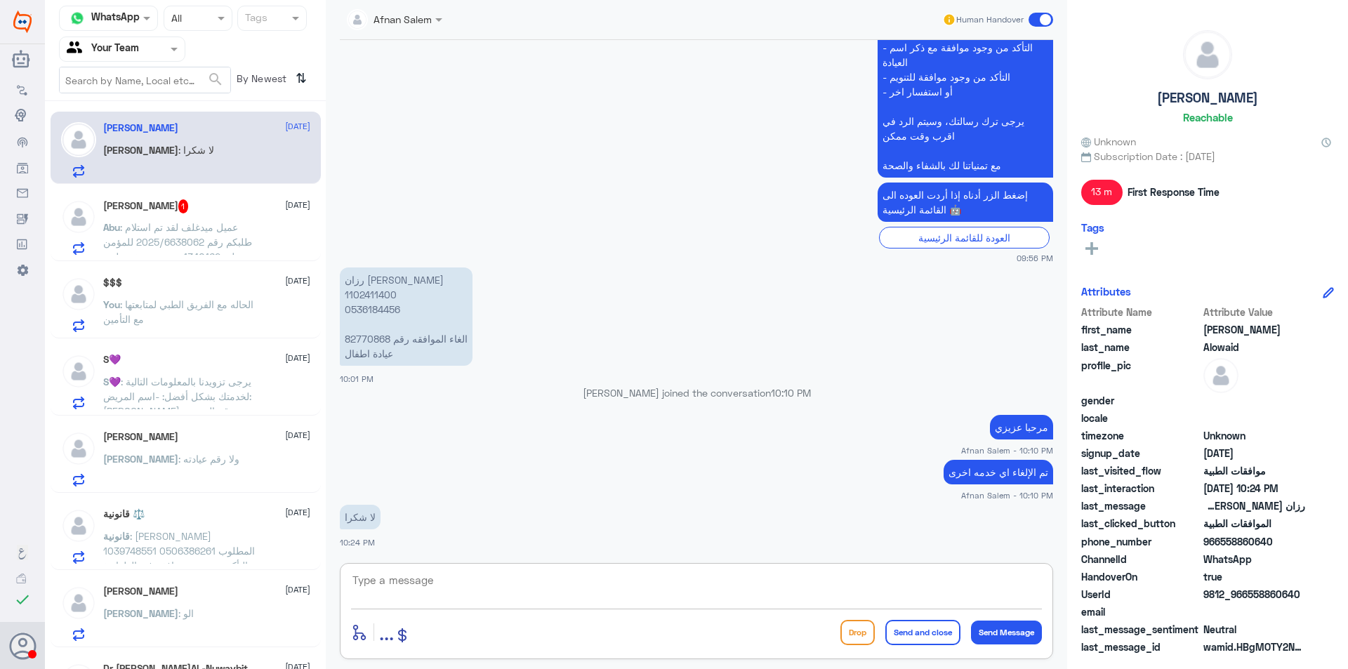
scroll to position [503, 0]
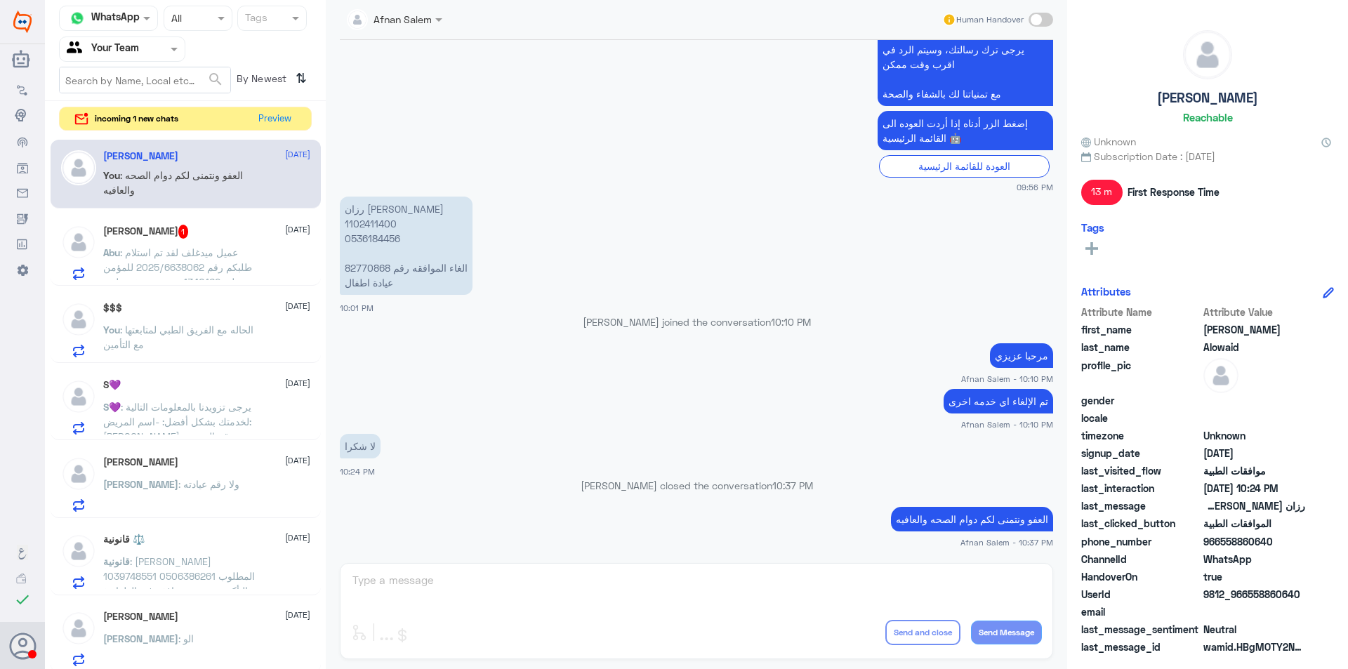
click at [785, 477] on div "لا شكرا 10:24 PM" at bounding box center [696, 454] width 713 height 48
click at [274, 117] on button "Preview" at bounding box center [275, 118] width 44 height 22
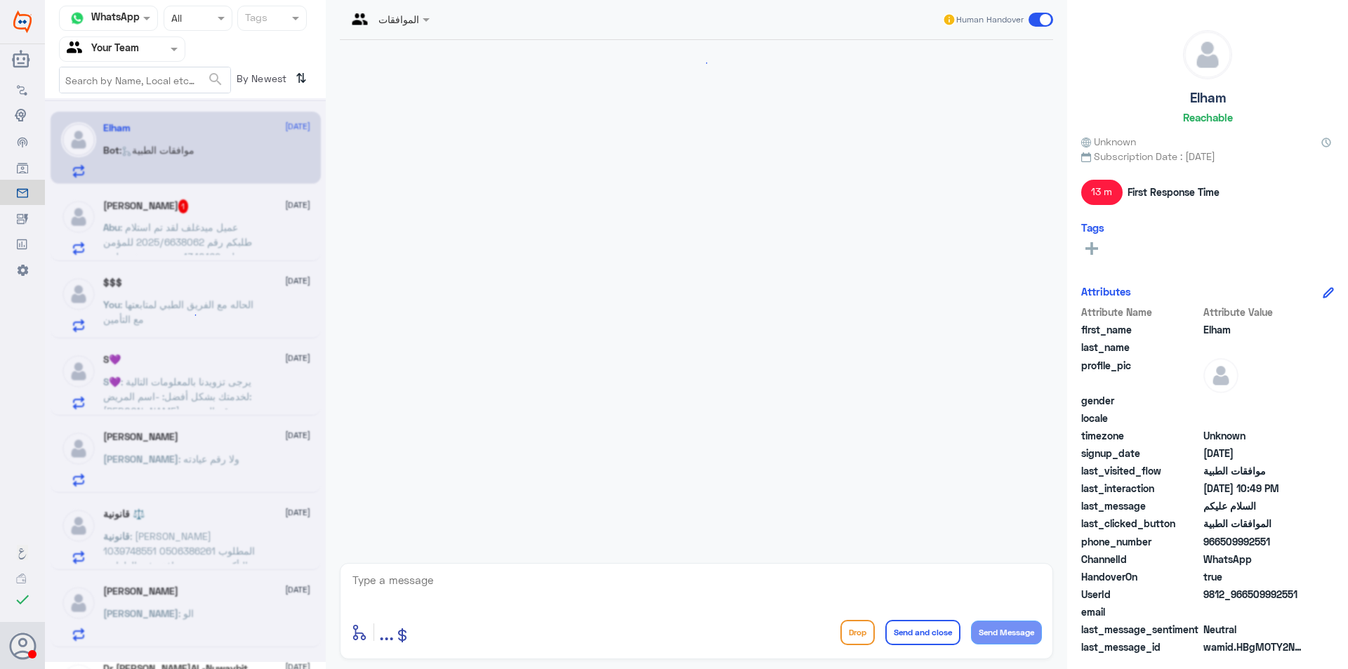
scroll to position [1383, 0]
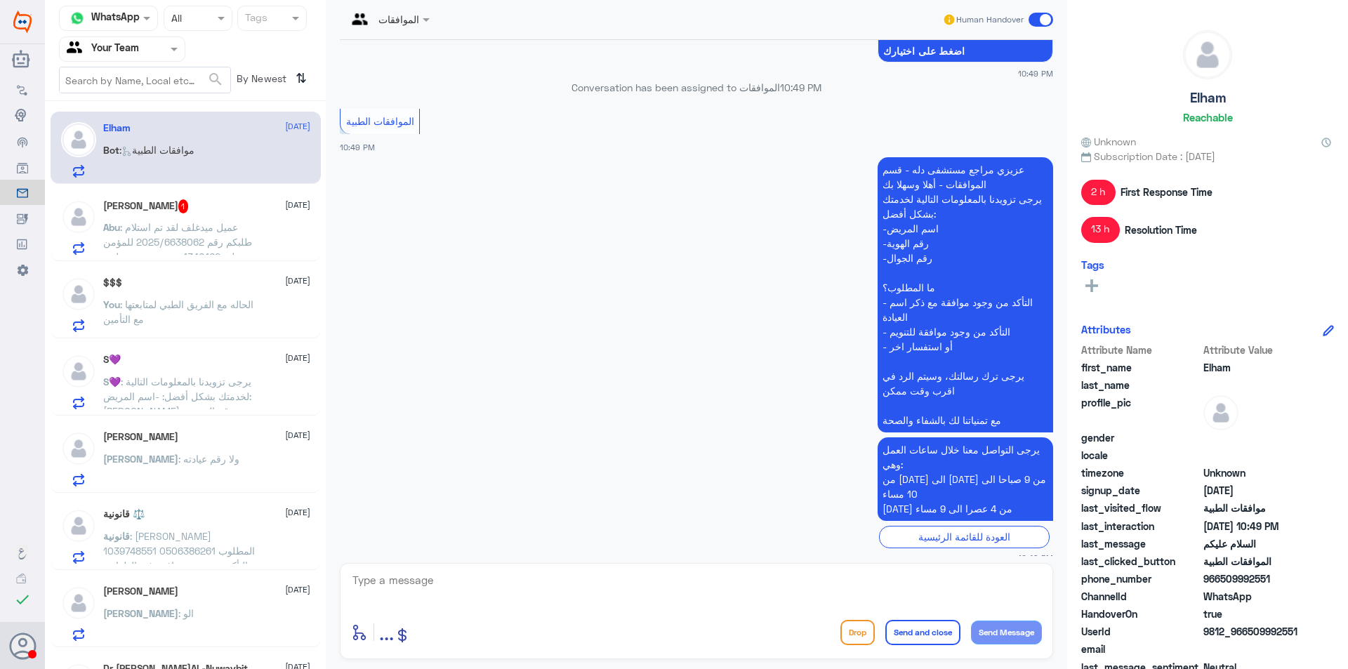
click at [199, 333] on div "$$$ [DATE] You : الحاله مع الفريق الطبي لمتابعتها مع التأمين" at bounding box center [186, 302] width 270 height 72
click at [211, 324] on p "You : الحاله مع الفريق الطبي لمتابعتها مع التأمين" at bounding box center [182, 314] width 158 height 35
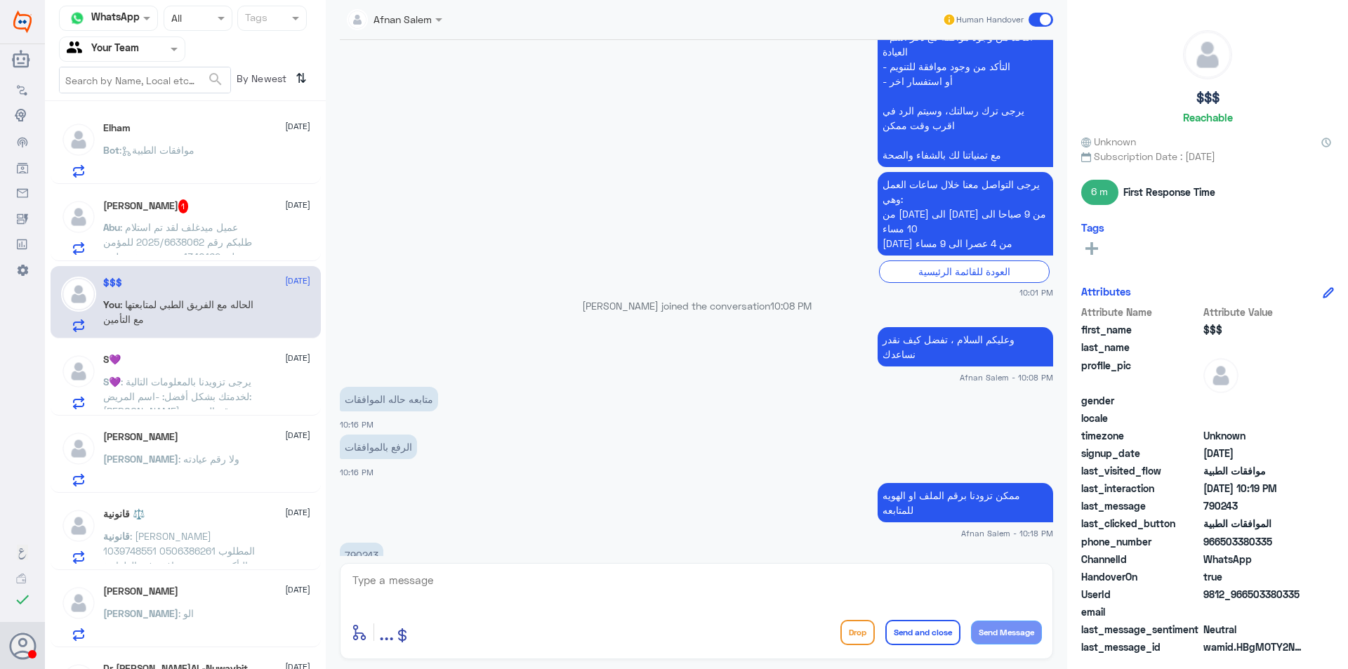
scroll to position [1448, 0]
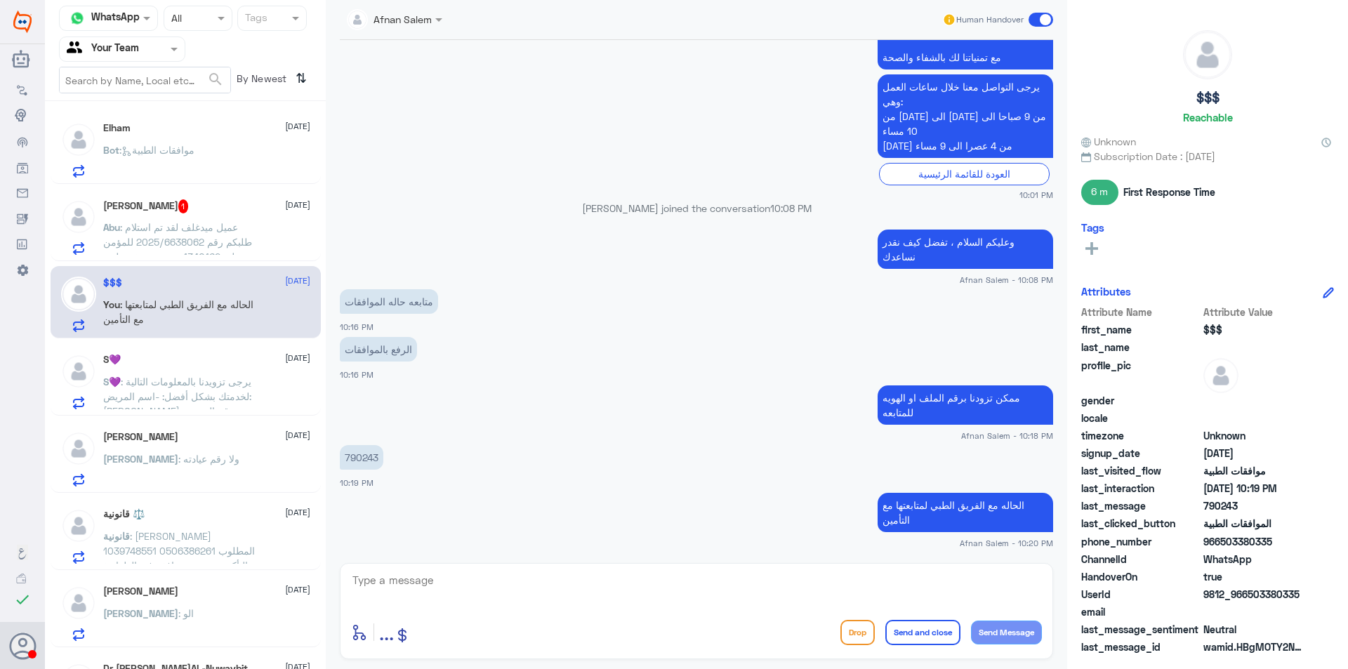
click at [361, 458] on p "790243" at bounding box center [362, 457] width 44 height 25
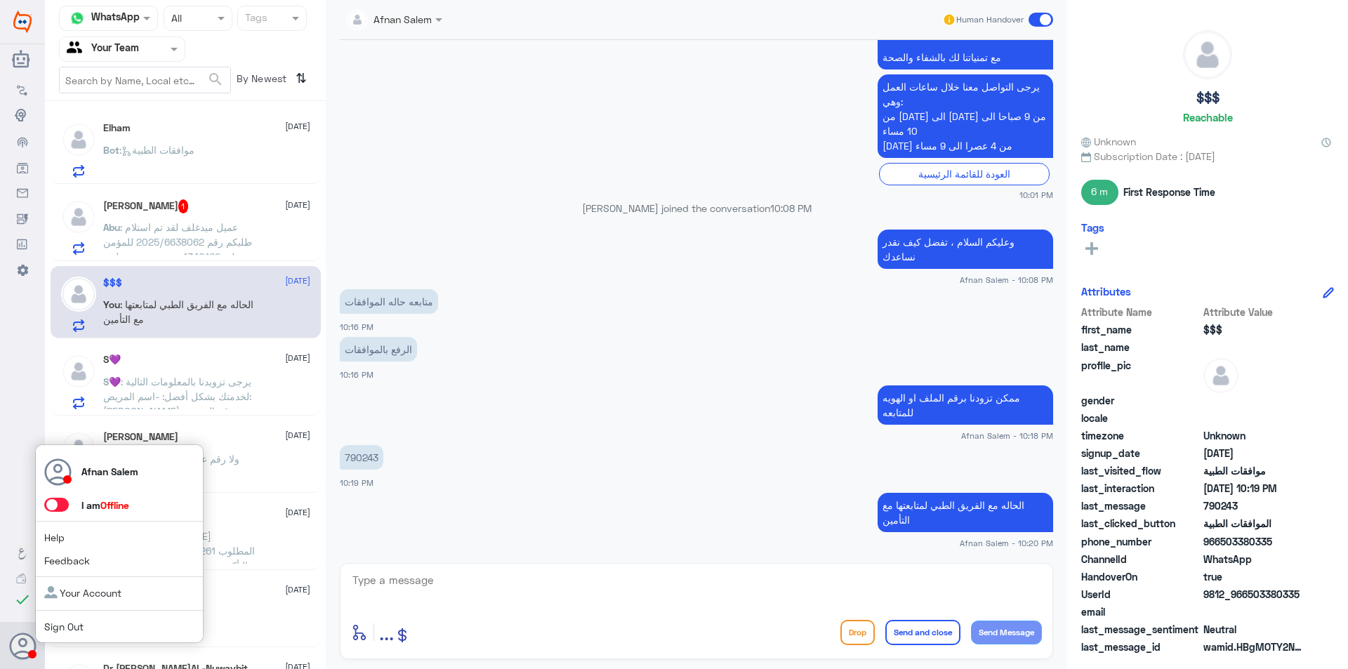
click at [83, 618] on div "Afnan Salem I am Offline Help Feedback Your Account Sign Out" at bounding box center [119, 543] width 168 height 199
click at [84, 620] on span "Sign Out" at bounding box center [87, 626] width 86 height 15
click at [70, 622] on link "Sign Out" at bounding box center [63, 626] width 39 height 12
